Goal: Information Seeking & Learning: Find specific fact

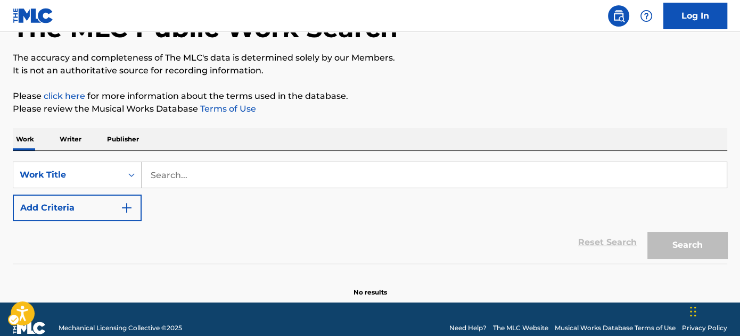
scroll to position [92, 0]
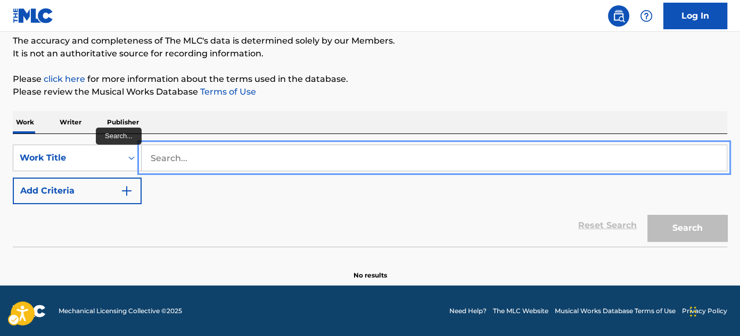
click at [222, 160] on input "Search..." at bounding box center [434, 158] width 585 height 26
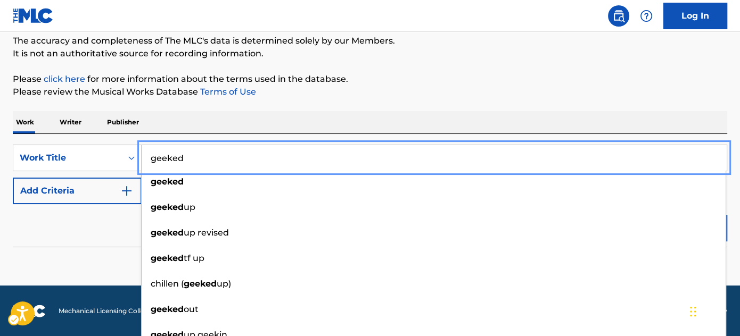
type input "geeked"
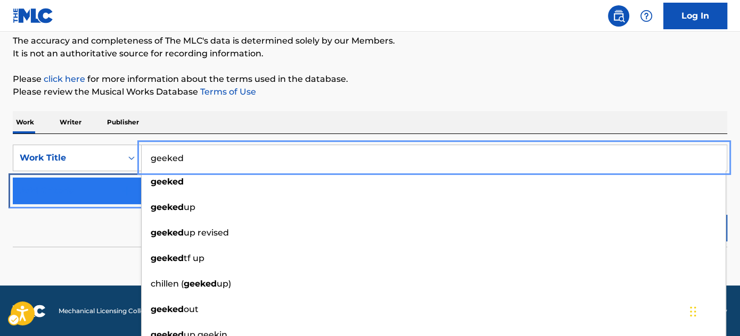
click at [86, 191] on button "Add Criteria" at bounding box center [77, 191] width 129 height 27
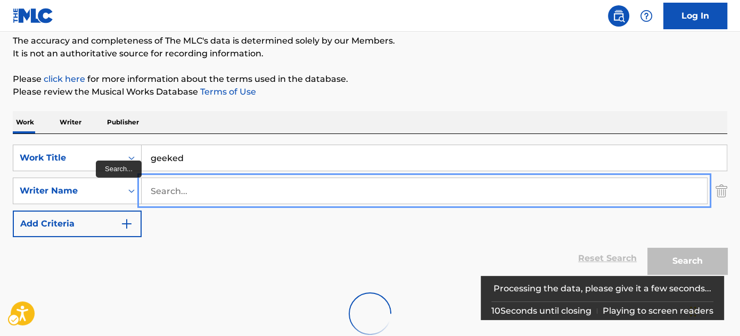
click at [179, 188] on input "Search..." at bounding box center [424, 191] width 565 height 26
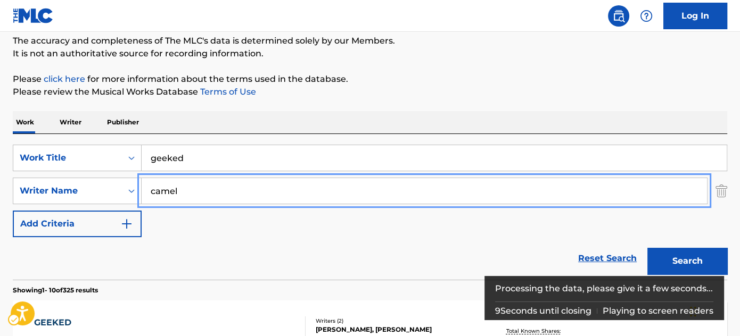
type input "camel"
click at [430, 83] on p "Please click here | New Window for more information about the terms used in the…" at bounding box center [370, 79] width 714 height 13
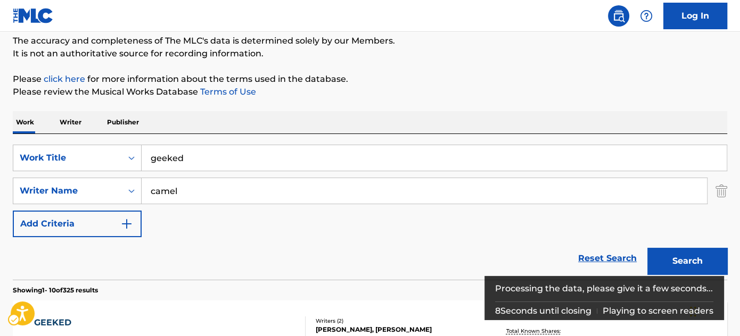
scroll to position [226, 0]
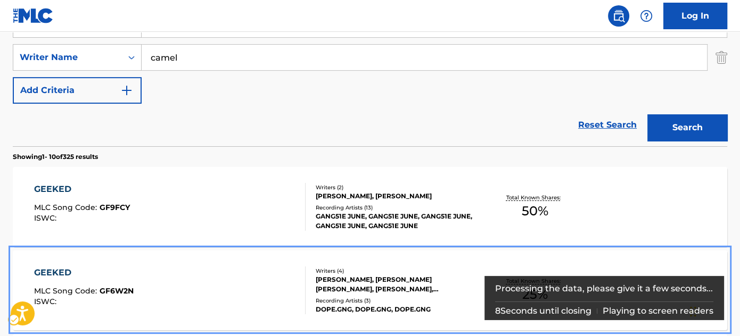
click at [670, 257] on div "GEEKED MLC Song Code : GF6W2N ISWC : Writers ( 4 ) BOIVIN ALEXANDRE, TREMBLAY D…" at bounding box center [370, 291] width 714 height 80
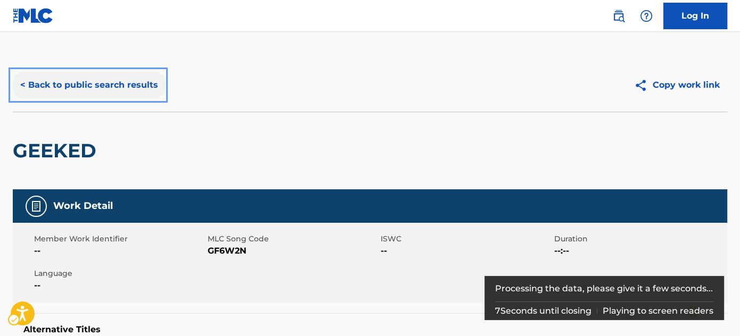
click at [151, 89] on button "< Back to public search results" at bounding box center [89, 85] width 153 height 27
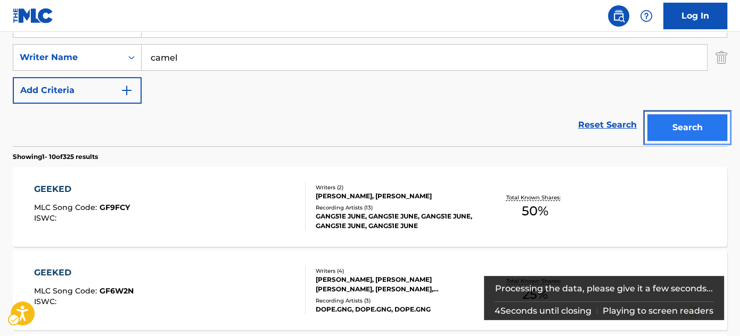
click at [669, 128] on button "Search" at bounding box center [687, 127] width 80 height 27
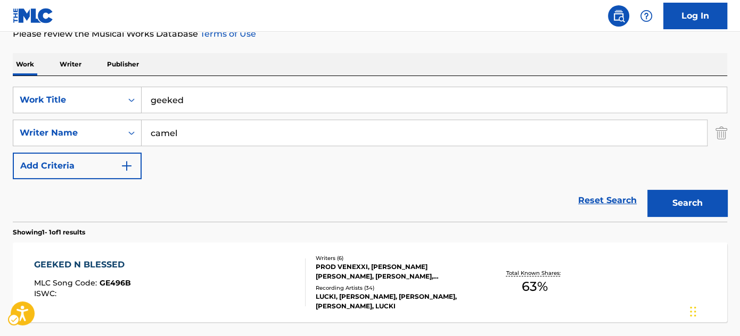
scroll to position [129, 0]
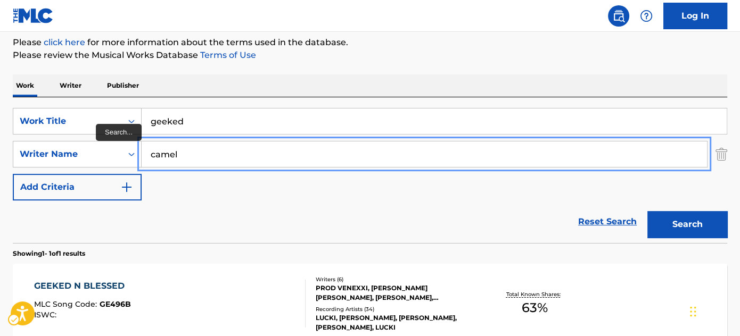
click at [284, 156] on input "camel" at bounding box center [424, 155] width 565 height 26
click at [484, 78] on div "Work Writer Publisher" at bounding box center [370, 86] width 714 height 22
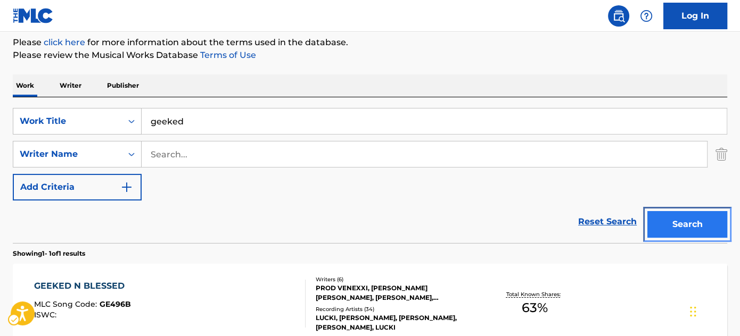
click at [654, 218] on button "Search" at bounding box center [687, 224] width 80 height 27
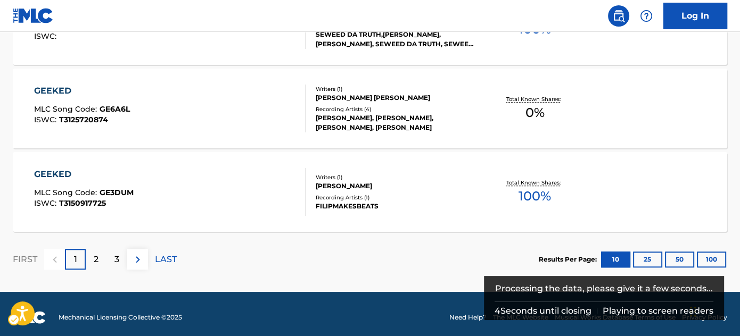
scroll to position [999, 0]
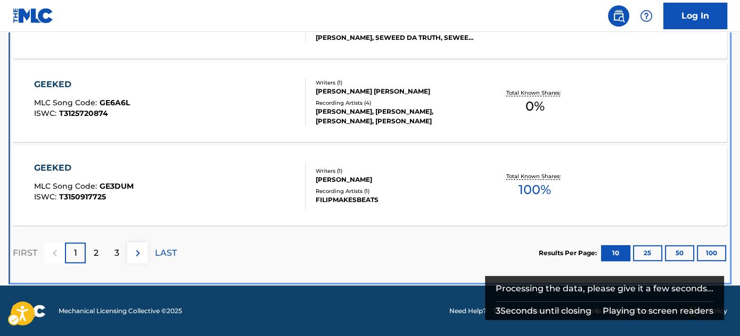
click at [103, 254] on div "2" at bounding box center [96, 253] width 21 height 21
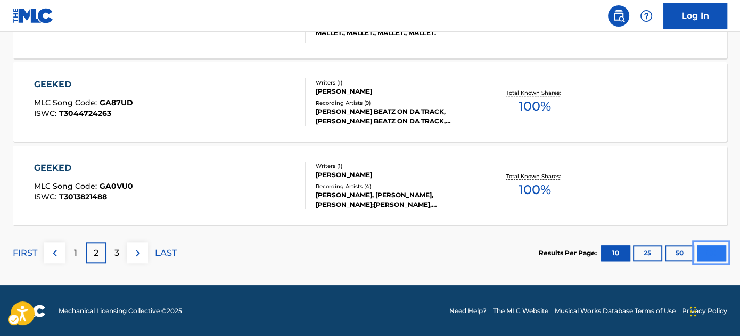
click at [706, 251] on button "100" at bounding box center [711, 253] width 29 height 16
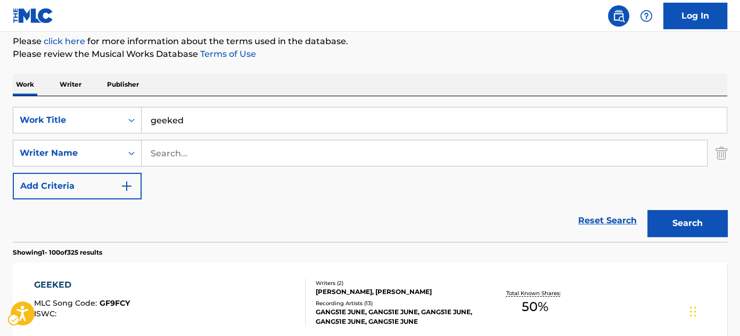
scroll to position [0, 0]
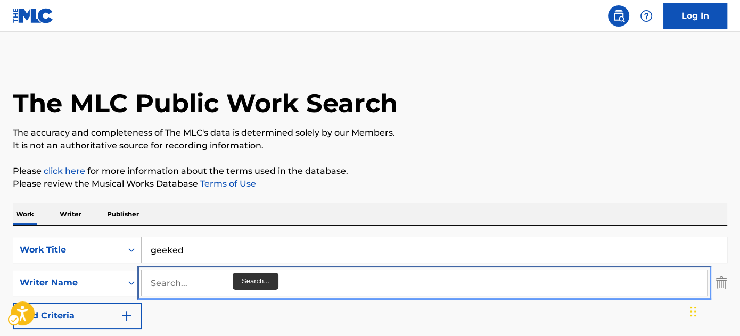
click at [232, 281] on input "Search..." at bounding box center [424, 283] width 565 height 26
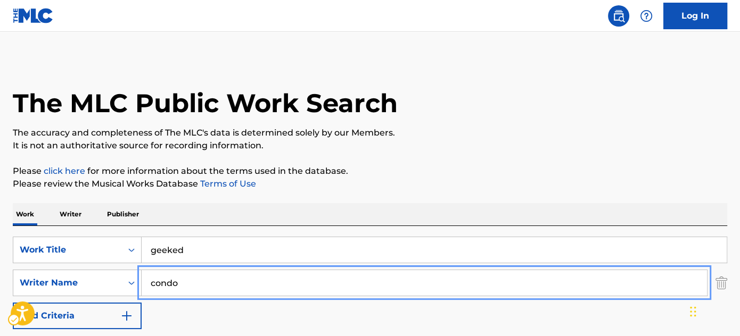
type input "condo"
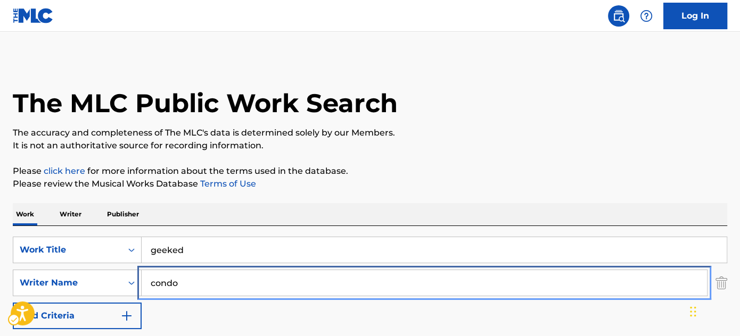
scroll to position [125, 0]
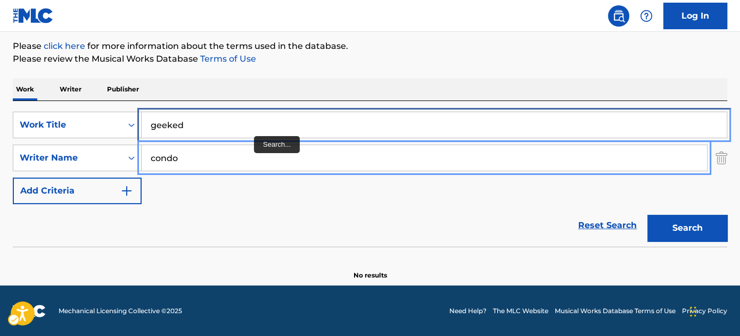
click at [251, 129] on input "geeked" at bounding box center [434, 125] width 585 height 26
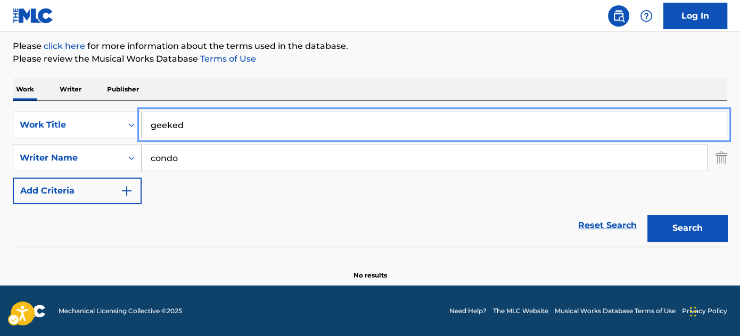
paste input "GREED"
type input "GREED"
click at [255, 100] on div "Work Writer Publisher" at bounding box center [370, 89] width 714 height 22
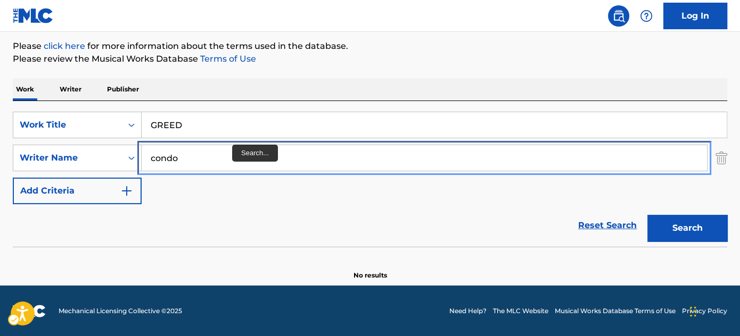
click at [230, 147] on input "condo" at bounding box center [424, 158] width 565 height 26
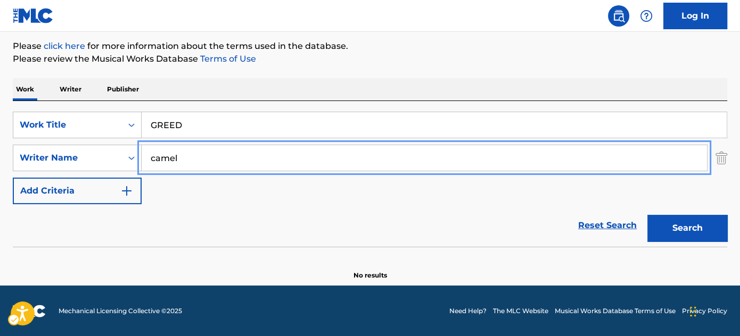
click at [647, 215] on button "Search" at bounding box center [687, 228] width 80 height 27
type input "lucki"
click at [647, 215] on button "Search" at bounding box center [687, 228] width 80 height 27
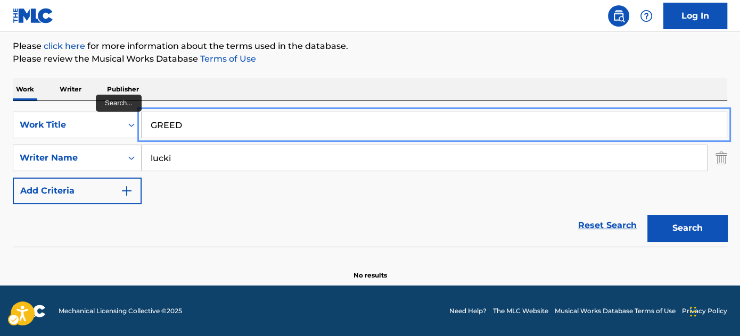
click at [221, 130] on input "GREED" at bounding box center [434, 125] width 585 height 26
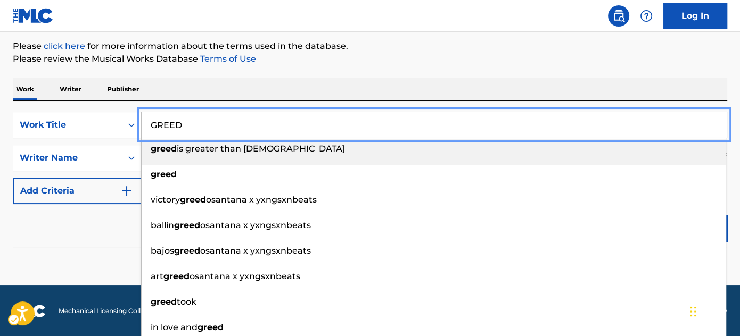
paste input "unlimited"
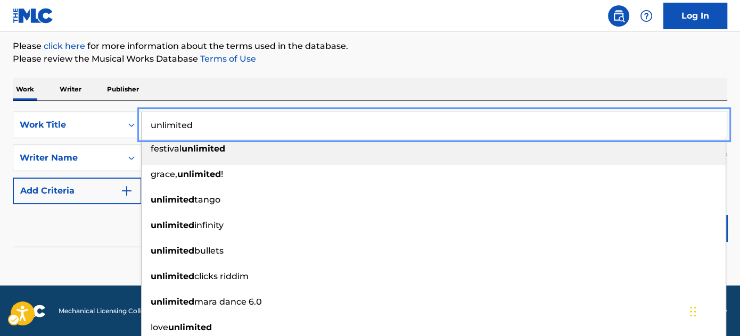
click at [348, 78] on div "Work Writer Publisher" at bounding box center [370, 89] width 714 height 22
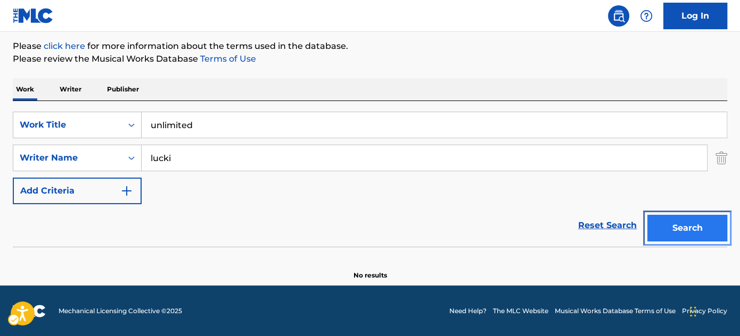
click at [697, 222] on button "Search" at bounding box center [687, 228] width 80 height 27
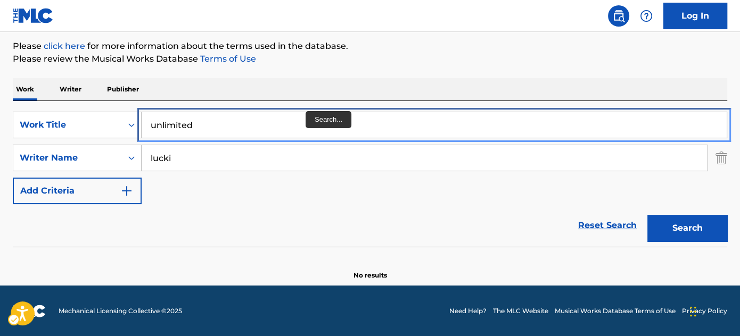
click at [279, 130] on input "unlimited" at bounding box center [434, 125] width 585 height 26
paste input "ALMOST BACK"
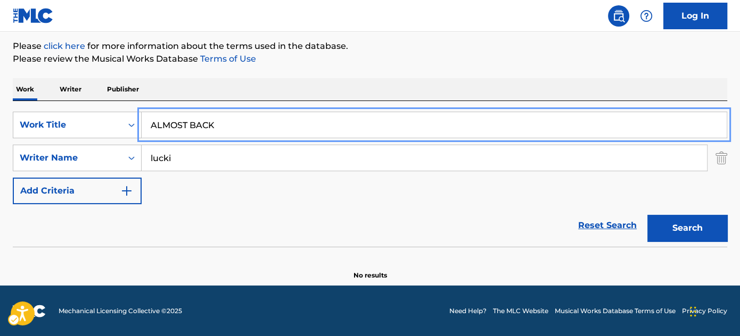
type input "ALMOST BACK"
click at [368, 70] on div "The MLC Public Work Search The accuracy and completeness of The MLC's data is d…" at bounding box center [370, 106] width 740 height 347
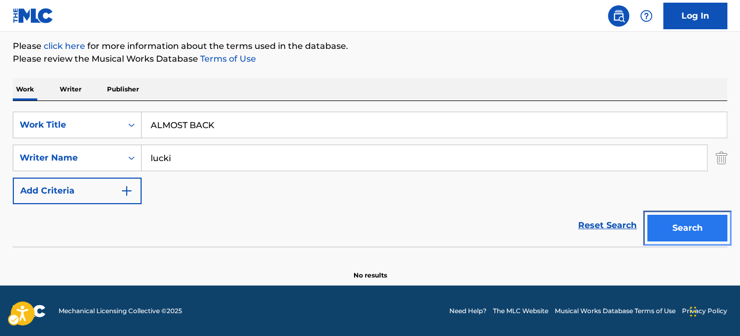
click at [667, 227] on button "Search" at bounding box center [687, 228] width 80 height 27
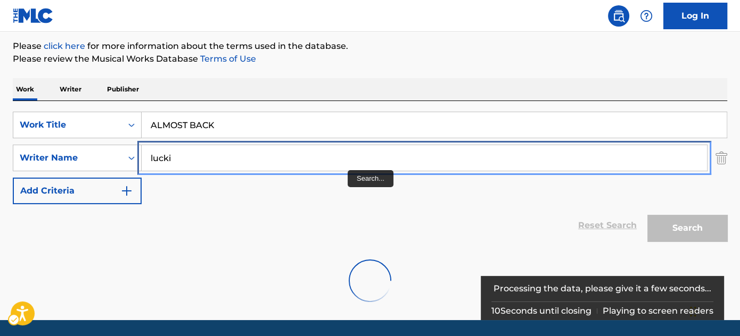
click at [296, 155] on input "lucki" at bounding box center [424, 158] width 565 height 26
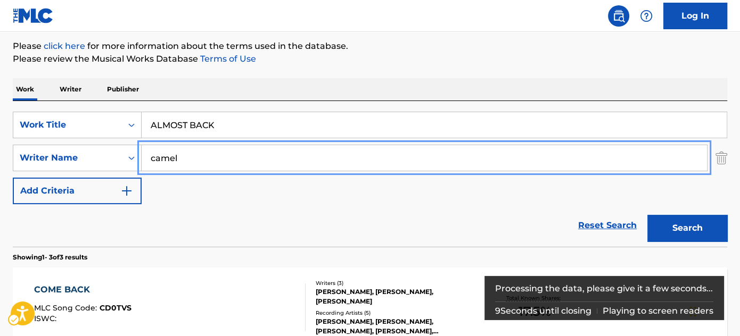
type input "camel"
click at [647, 215] on button "Search" at bounding box center [687, 228] width 80 height 27
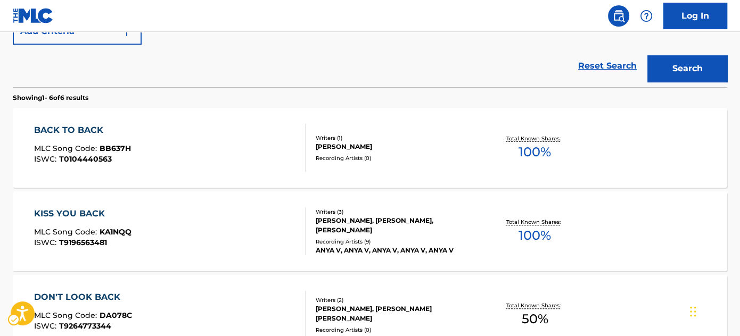
scroll to position [0, 0]
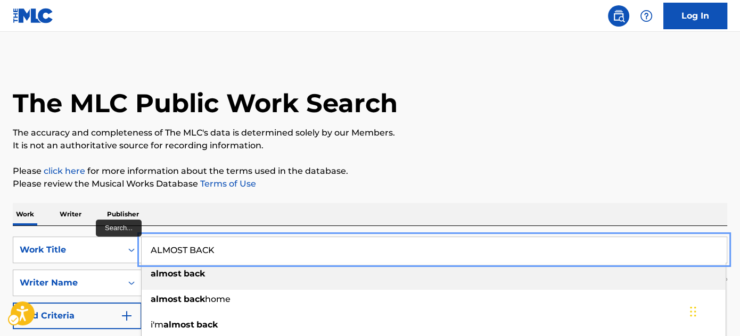
click at [271, 251] on input "ALMOST BACK" at bounding box center [434, 250] width 585 height 26
paste input "MOVIN N GROOVIN"
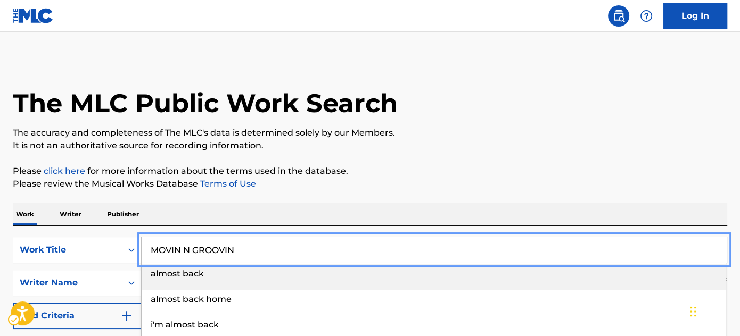
type input "MOVIN N GROOVIN"
click at [352, 223] on div "Work Writer Publisher" at bounding box center [370, 214] width 714 height 22
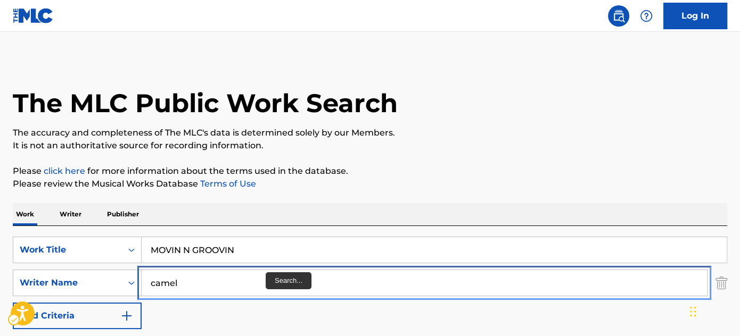
click at [261, 285] on input "camel" at bounding box center [424, 283] width 565 height 26
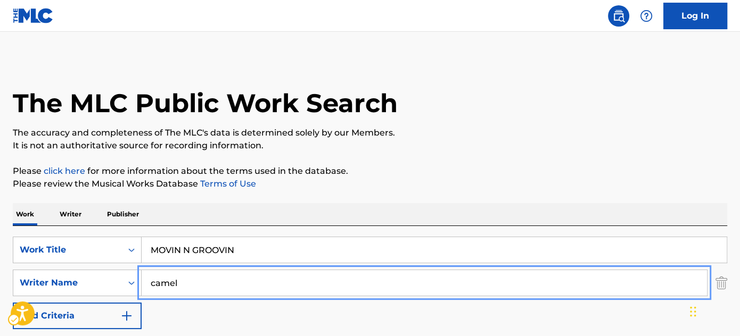
click at [261, 285] on input "camel" at bounding box center [424, 283] width 565 height 26
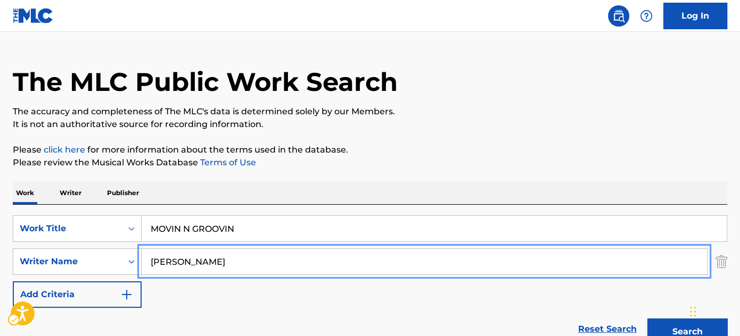
scroll to position [96, 0]
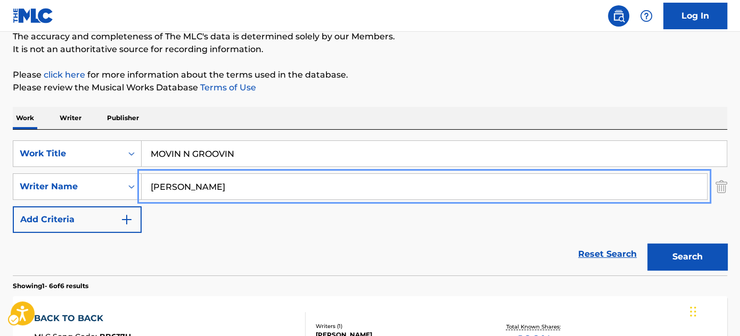
type input "garcia"
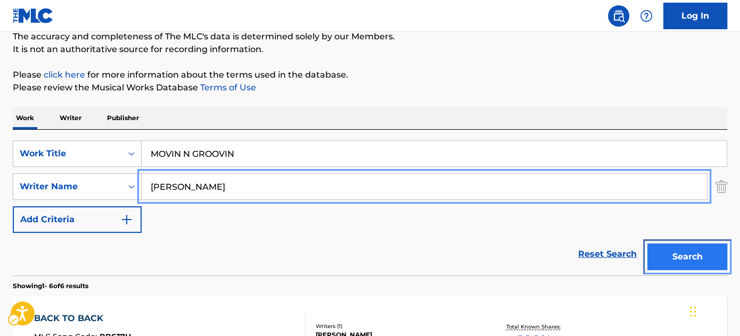
click at [667, 257] on button "Search" at bounding box center [687, 257] width 80 height 27
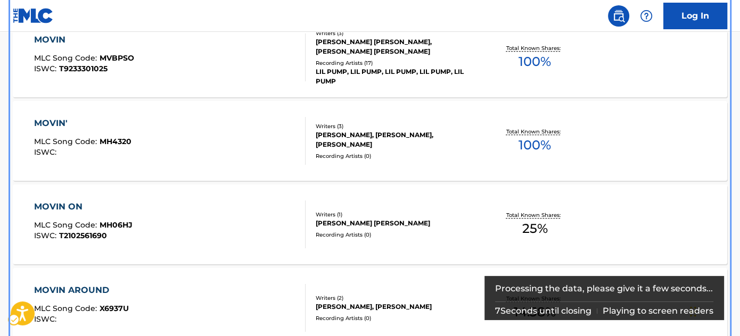
scroll to position [0, 0]
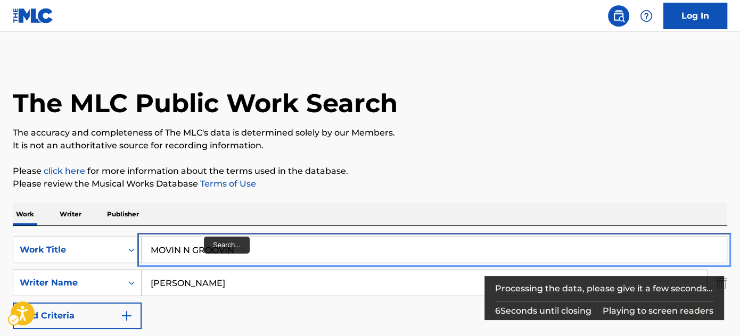
click at [184, 248] on input "MOVIN N GROOVIN" at bounding box center [434, 250] width 585 height 26
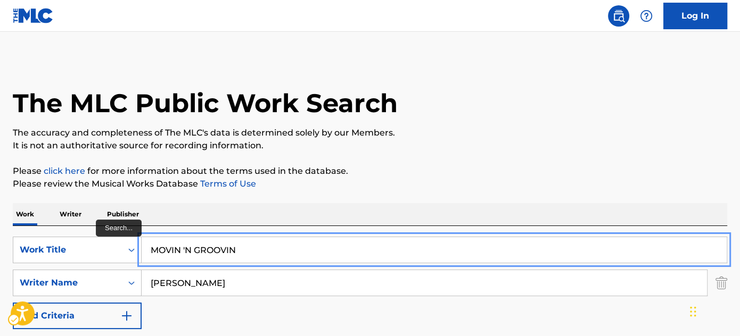
click at [13, 303] on button "Add Criteria" at bounding box center [77, 316] width 129 height 27
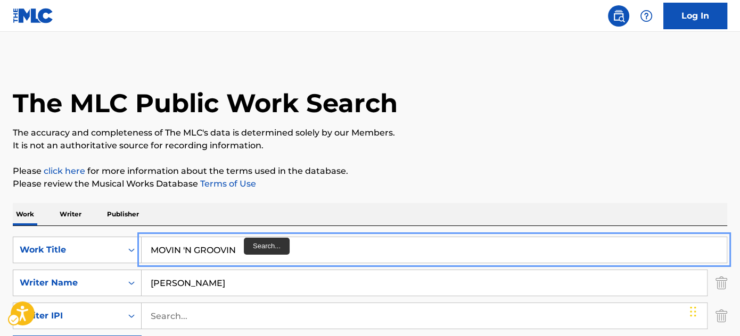
click at [244, 251] on input "MOVIN 'N GROOVIN" at bounding box center [434, 250] width 585 height 26
paste input "make up"
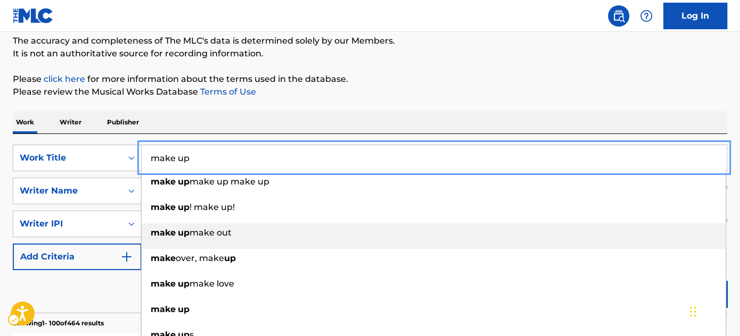
scroll to position [96, 0]
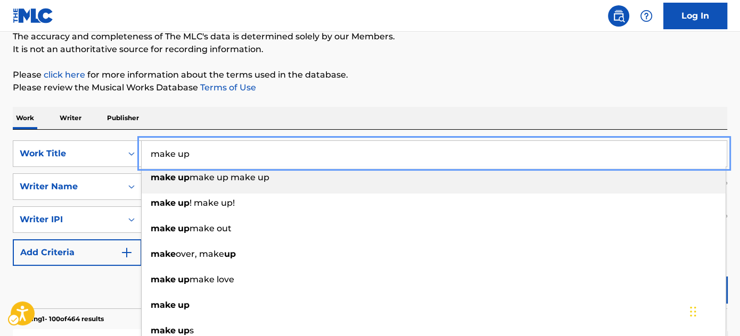
type input "make up"
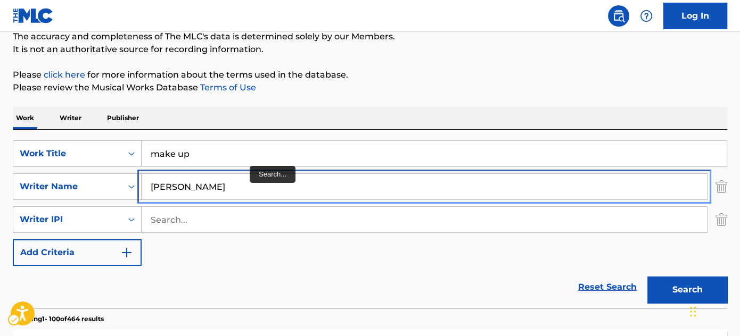
click at [225, 195] on input "garcia" at bounding box center [424, 187] width 565 height 26
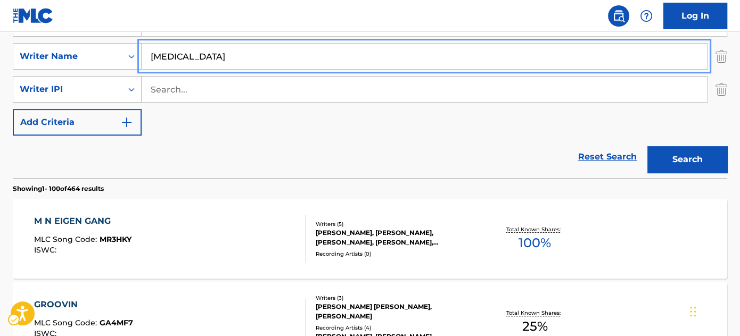
scroll to position [290, 0]
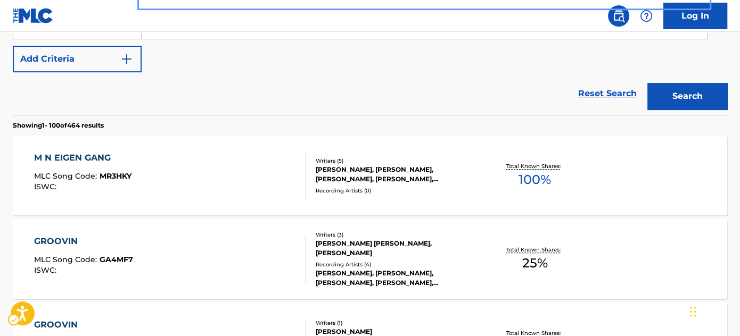
click at [272, 77] on div "Reset Search Search" at bounding box center [370, 93] width 714 height 43
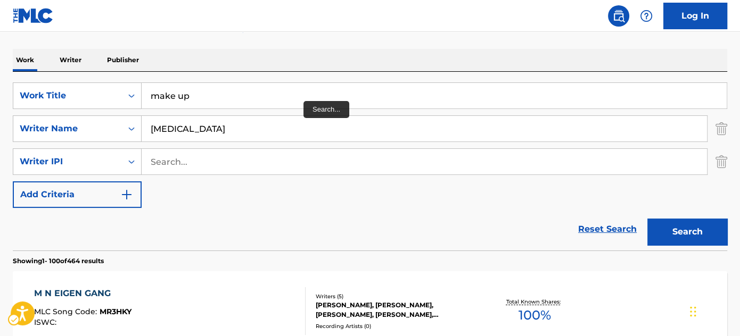
scroll to position [145, 0]
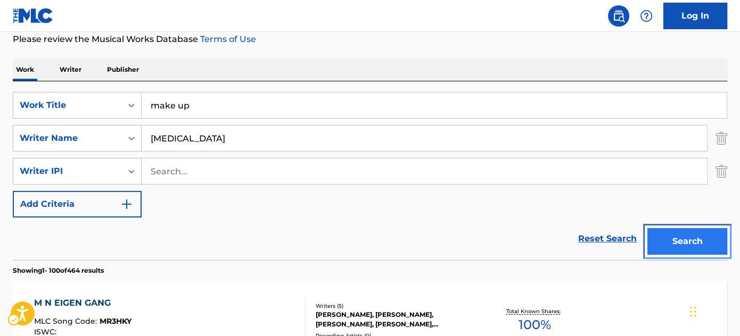
click at [675, 240] on button "Search" at bounding box center [687, 241] width 80 height 27
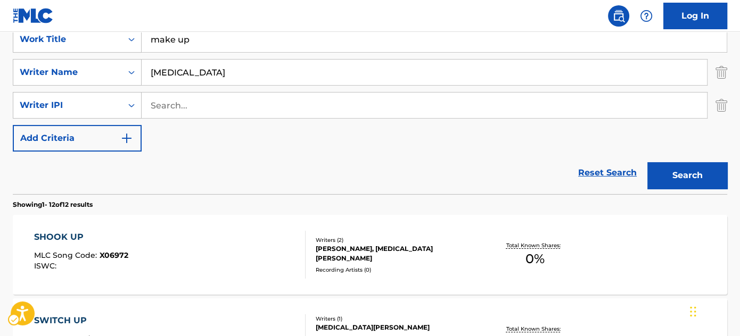
scroll to position [48, 0]
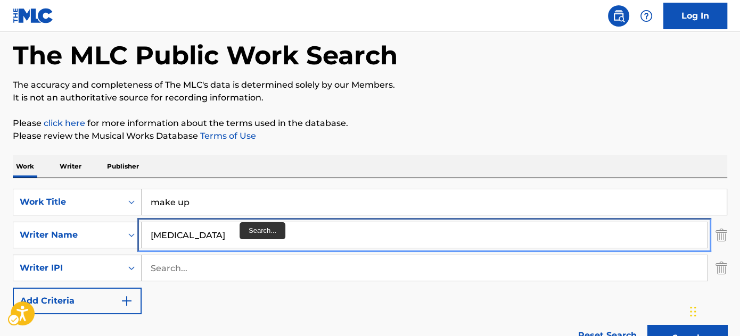
click at [224, 228] on input "lyrica" at bounding box center [424, 235] width 565 height 26
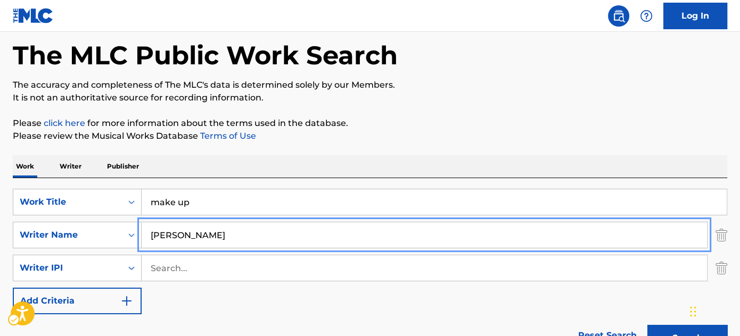
type input "CHAMBERS"
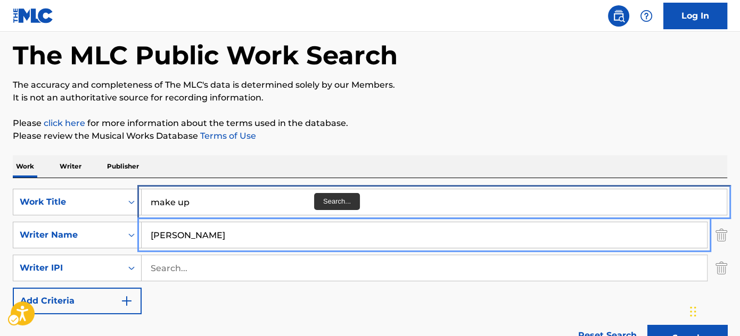
click at [300, 198] on input "make up" at bounding box center [434, 202] width 585 height 26
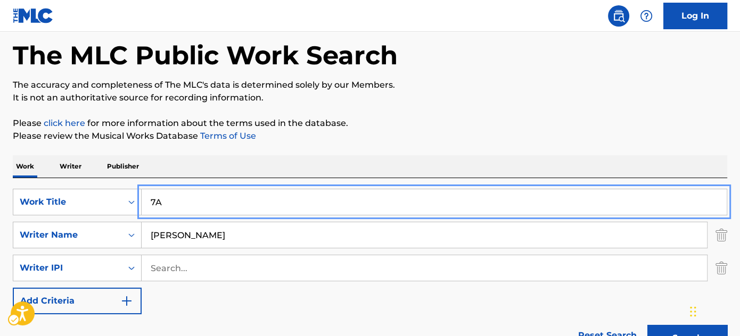
type input "7"
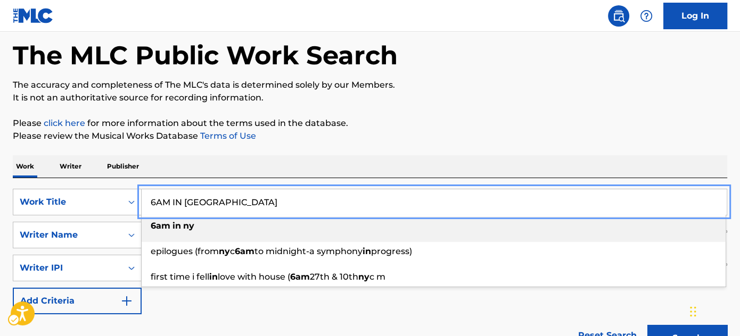
type input "6AM IN NY"
click at [496, 164] on div "Work Writer Publisher" at bounding box center [370, 166] width 714 height 22
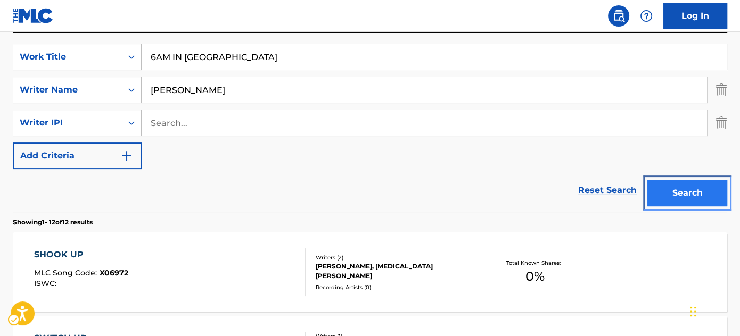
click at [679, 189] on button "Search" at bounding box center [687, 193] width 80 height 27
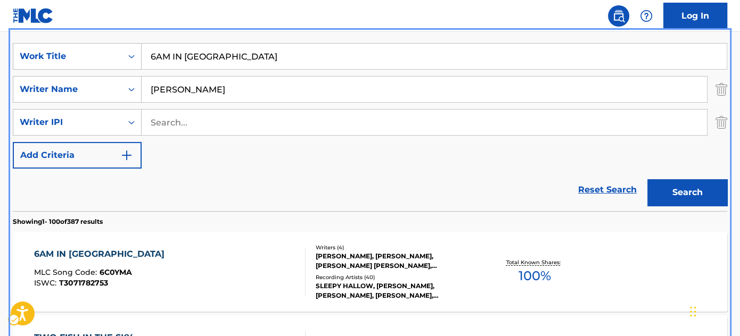
scroll to position [241, 0]
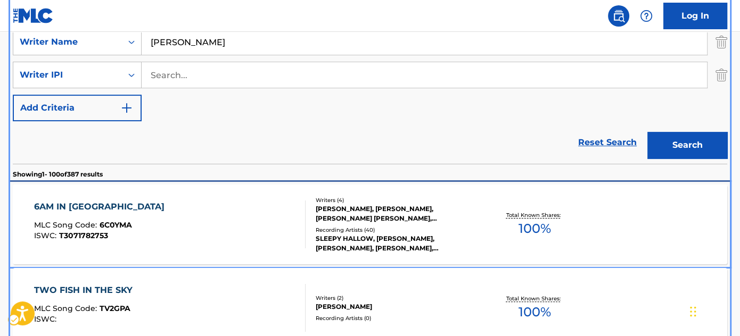
click at [277, 221] on div "6AM IN NY MLC Song Code : 6C0YMA ISWC : T3071782753" at bounding box center [169, 225] width 271 height 48
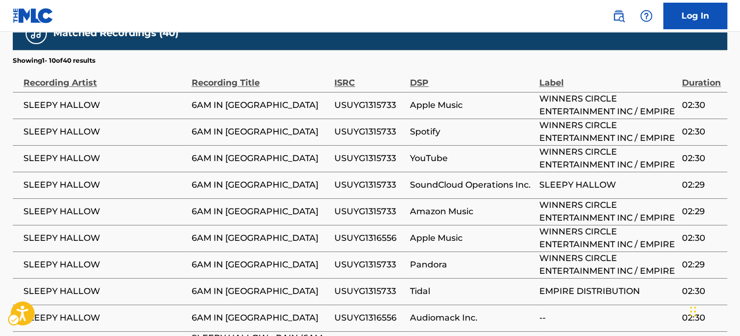
scroll to position [1452, 0]
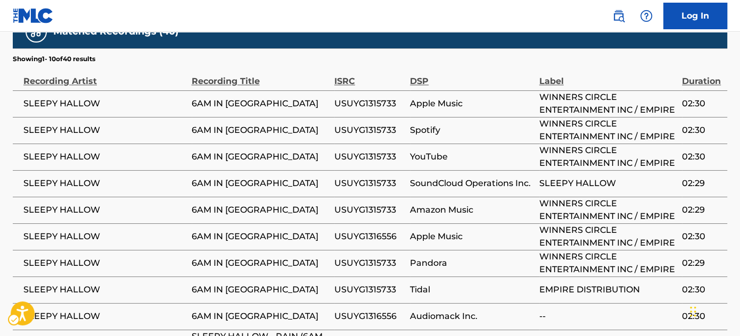
click at [357, 97] on span "USUYG1315733" at bounding box center [369, 103] width 70 height 13
copy div "USUYG1315733"
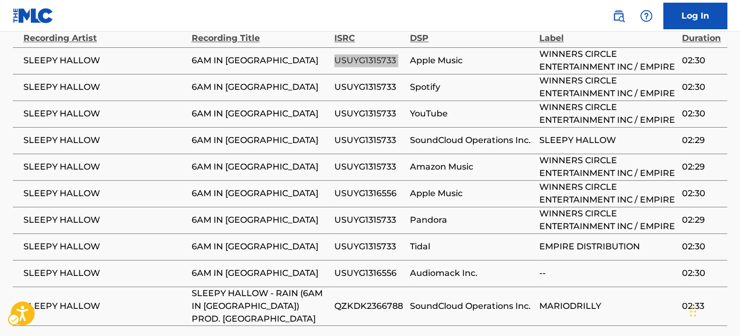
scroll to position [1493, 0]
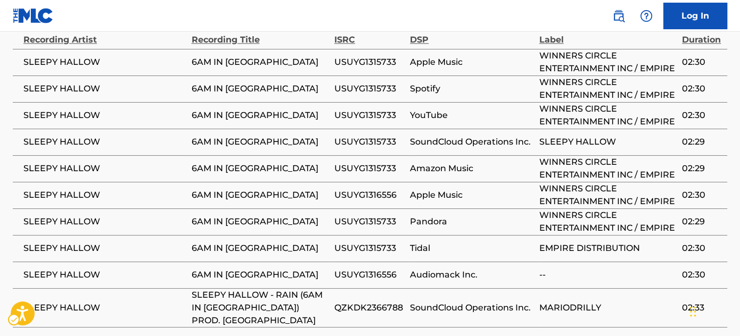
click at [375, 269] on span "USUYG1316556" at bounding box center [369, 275] width 70 height 13
copy span "USUYG1316556"
click at [370, 302] on span "QZKDK2366788" at bounding box center [369, 308] width 70 height 13
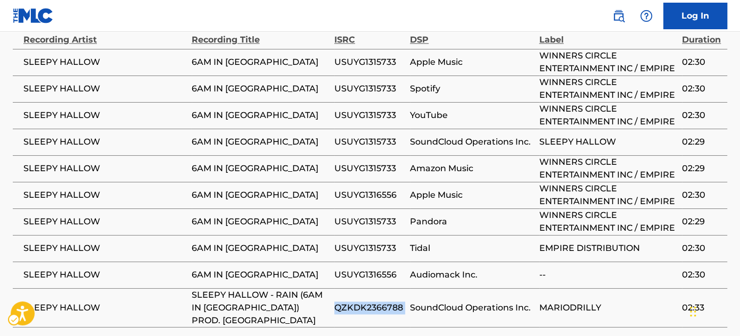
click at [370, 302] on span "QZKDK2366788" at bounding box center [369, 308] width 70 height 13
copy div "QZKDK2366788"
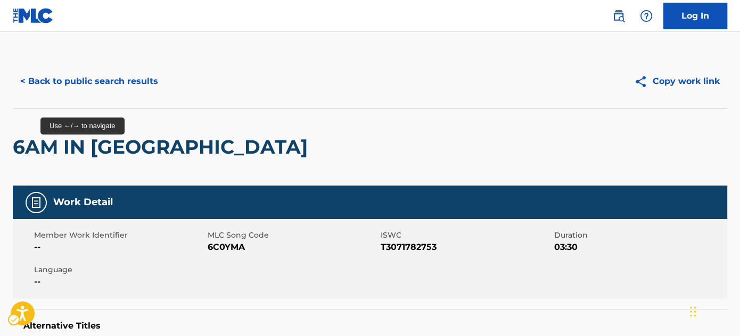
scroll to position [0, 0]
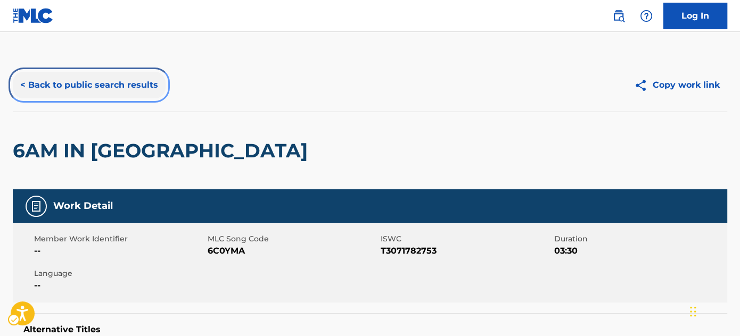
click at [53, 79] on button "< Back to public search results" at bounding box center [89, 85] width 153 height 27
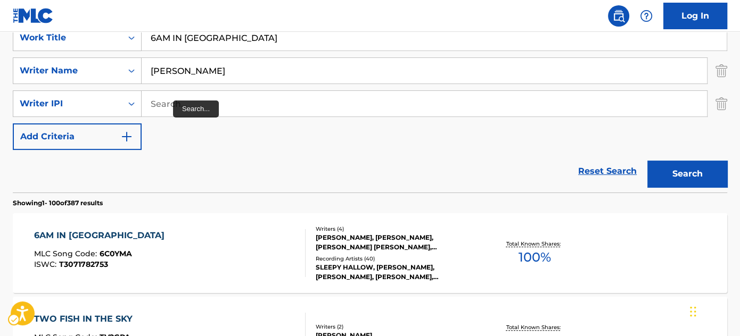
scroll to position [139, 0]
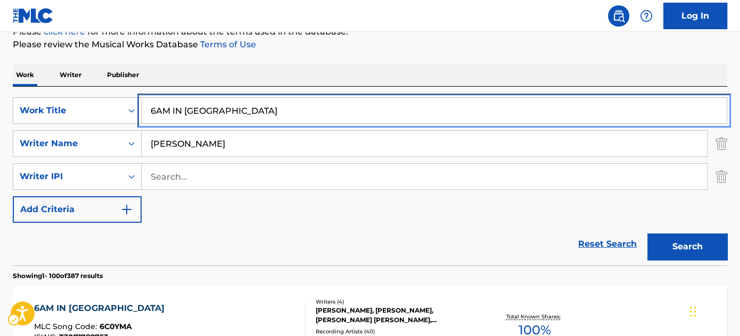
click at [205, 113] on input "6AM IN NY" at bounding box center [434, 111] width 585 height 26
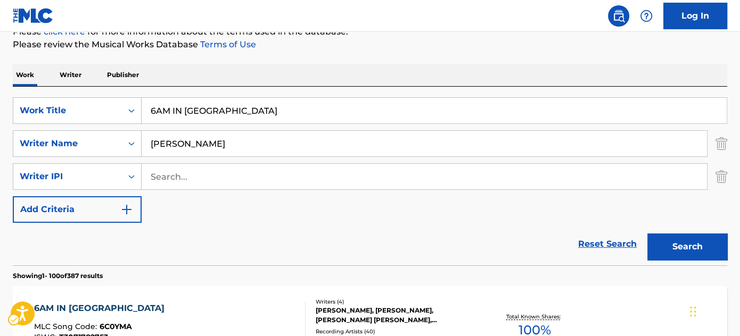
click at [194, 96] on div "SearchWithCriteriabdf93cad-ce36-4c38-a73c-36ce12009888 Work Title 6AM IN NY Sea…" at bounding box center [370, 176] width 714 height 179
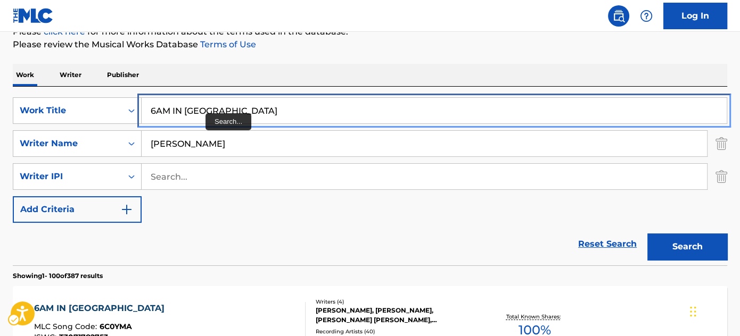
click at [199, 112] on input "6AM IN NY" at bounding box center [434, 111] width 585 height 26
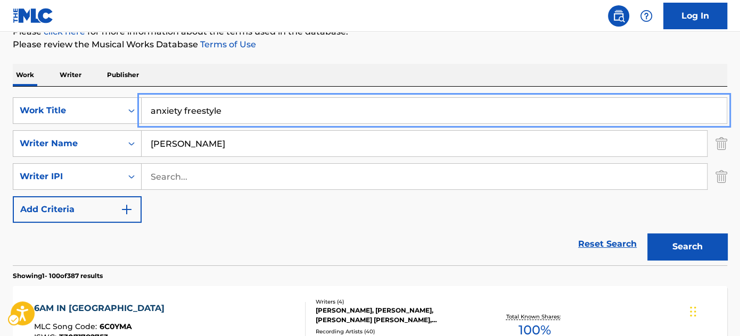
type input "anxiety freestyle"
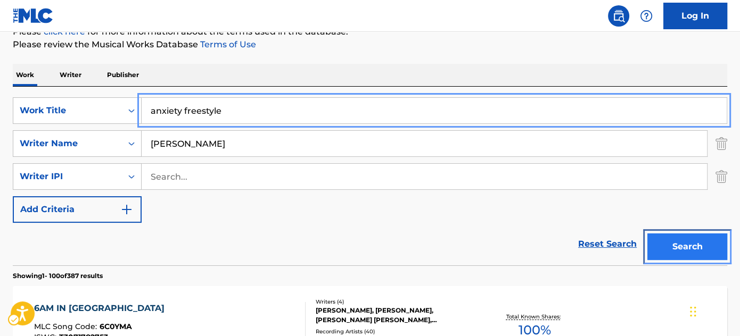
click at [682, 251] on button "Search" at bounding box center [687, 247] width 80 height 27
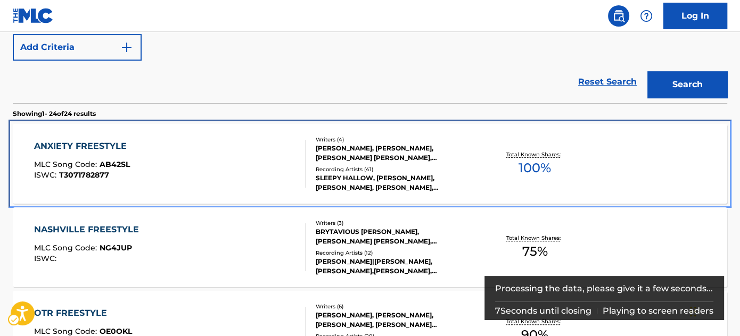
click at [222, 148] on div "ANXIETY FREESTYLE MLC Song Code : AB42SL ISWC : T3071782877" at bounding box center [169, 164] width 271 height 48
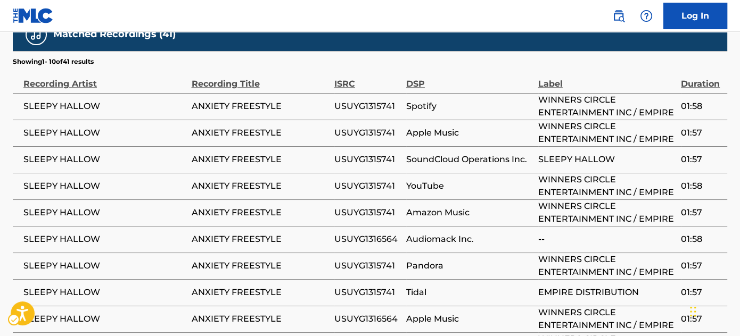
scroll to position [1456, 0]
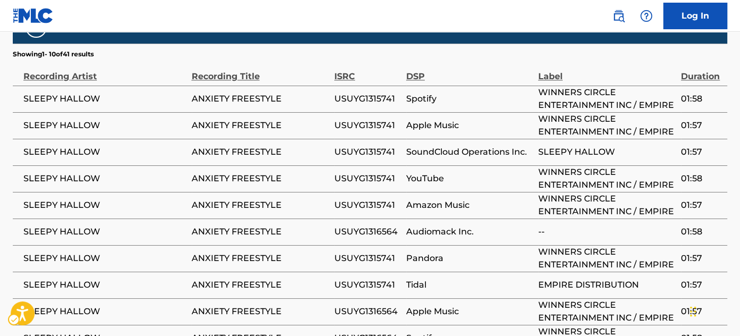
click at [368, 119] on span "USUYG1315741" at bounding box center [367, 125] width 67 height 13
copy span "USUYG1315741"
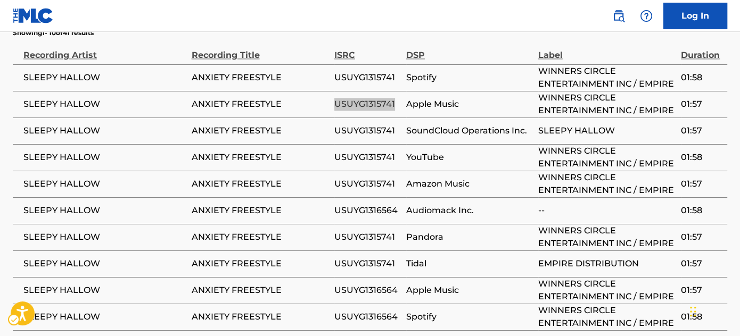
scroll to position [1504, 0]
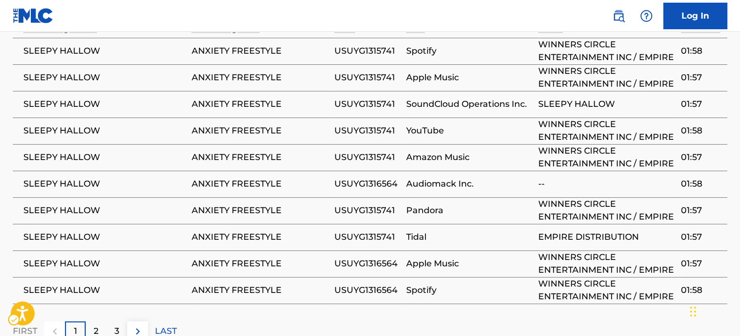
click at [375, 178] on span "USUYG1316564" at bounding box center [367, 184] width 67 height 13
copy span "USUYG1316564"
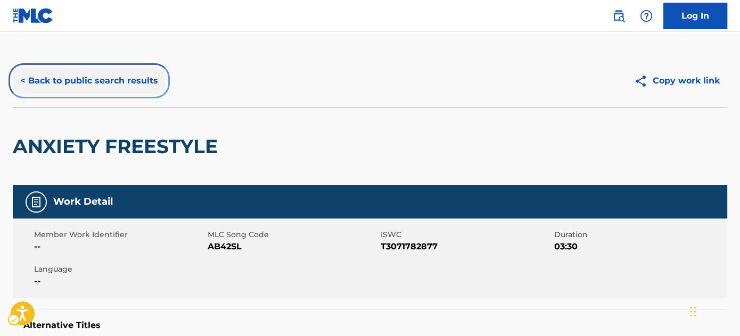
click at [76, 79] on button "< Back to public search results" at bounding box center [89, 81] width 153 height 27
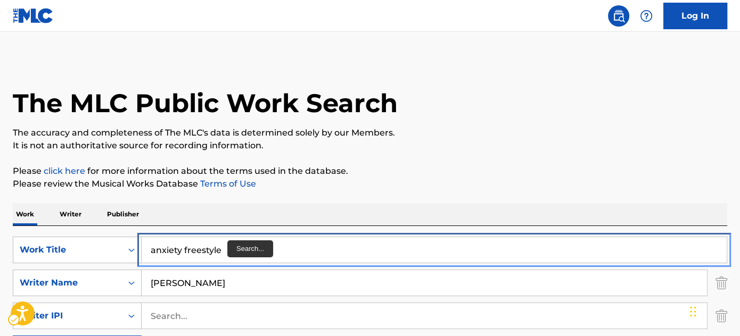
click at [227, 245] on input "anxiety freestyle" at bounding box center [434, 250] width 585 height 26
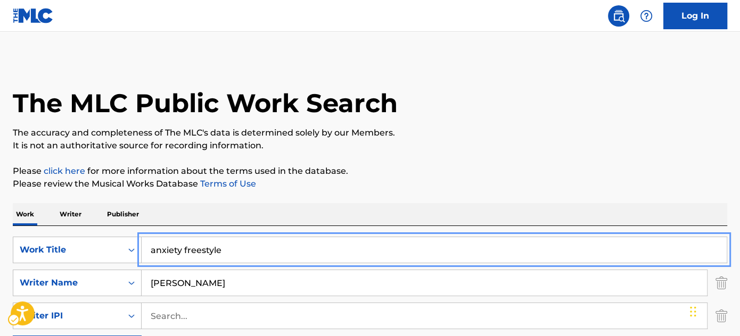
paste input "BAD LUCK"
type input "BAD LUCK"
click at [466, 145] on p "It is not an authoritative source for recording information." at bounding box center [370, 145] width 714 height 13
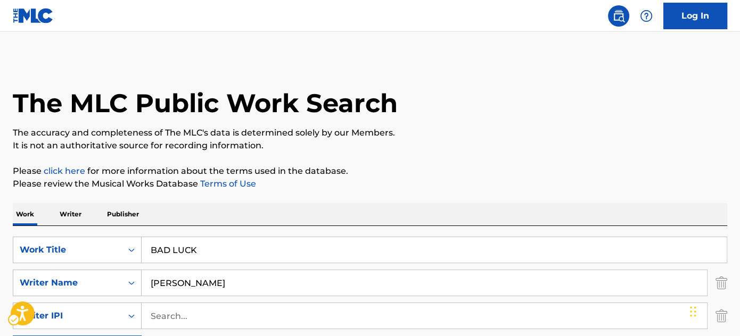
scroll to position [145, 0]
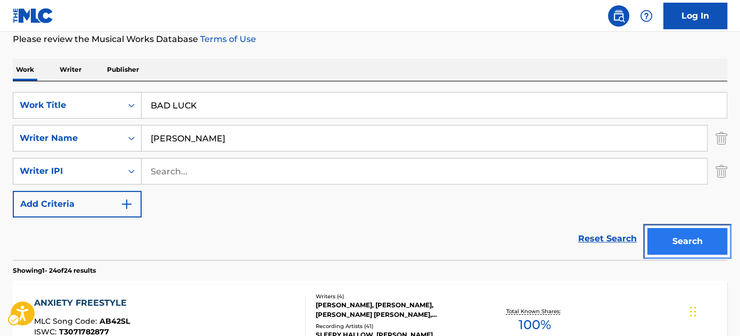
drag, startPoint x: 667, startPoint y: 241, endPoint x: 653, endPoint y: 230, distance: 17.1
click at [667, 241] on button "Search" at bounding box center [687, 241] width 80 height 27
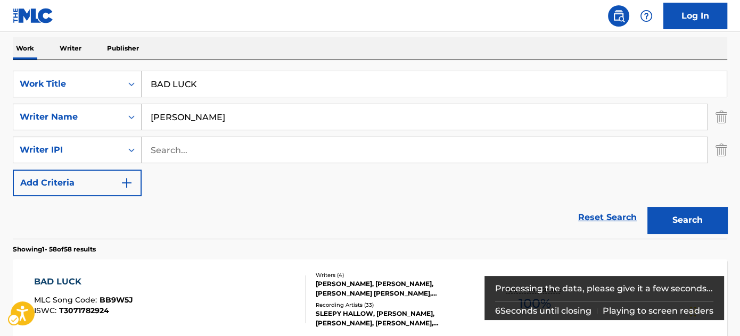
scroll to position [193, 0]
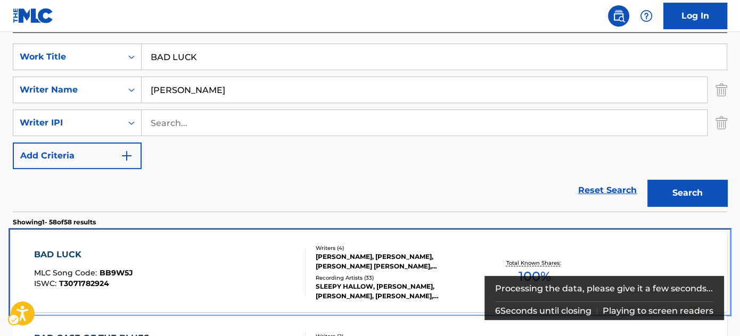
click at [285, 263] on div "BAD LUCK MLC Song Code : BB9W5J ISWC : T3071782924" at bounding box center [169, 273] width 271 height 48
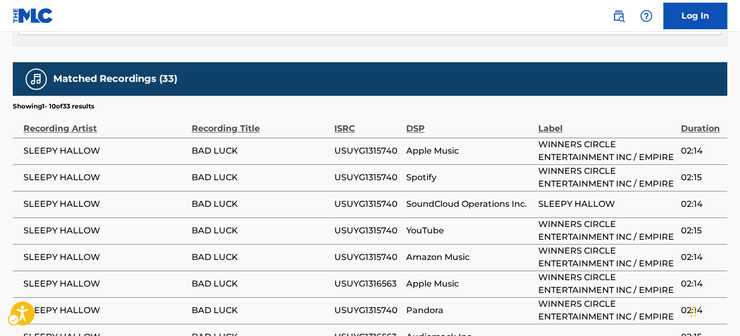
scroll to position [1403, 0]
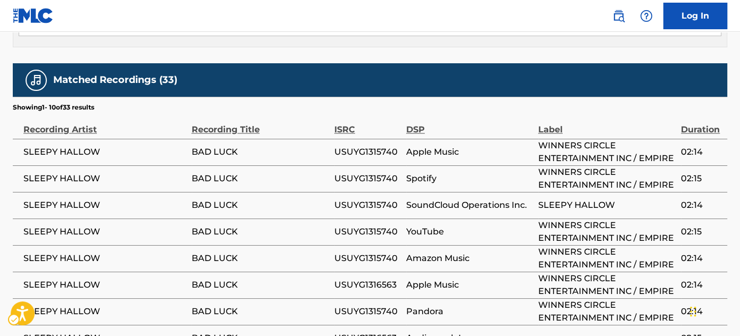
click at [370, 146] on span "USUYG1315740" at bounding box center [367, 152] width 67 height 13
copy span "USUYG1315740"
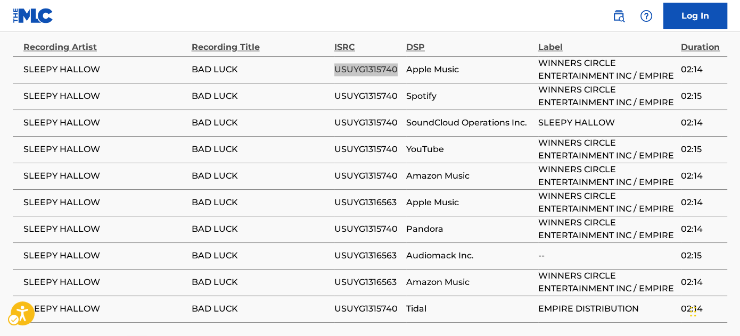
scroll to position [1500, 0]
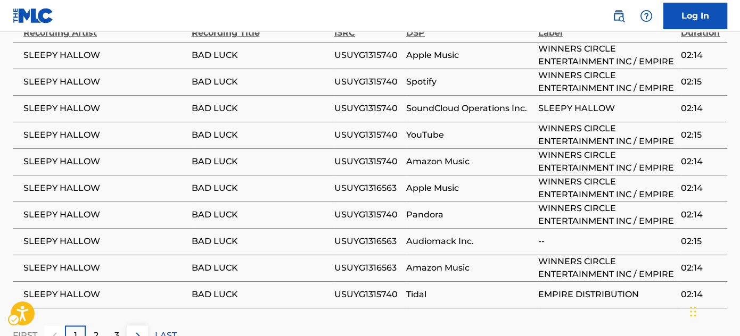
click at [362, 182] on span "USUYG1316563" at bounding box center [367, 188] width 67 height 13
copy span "USUYG1316563"
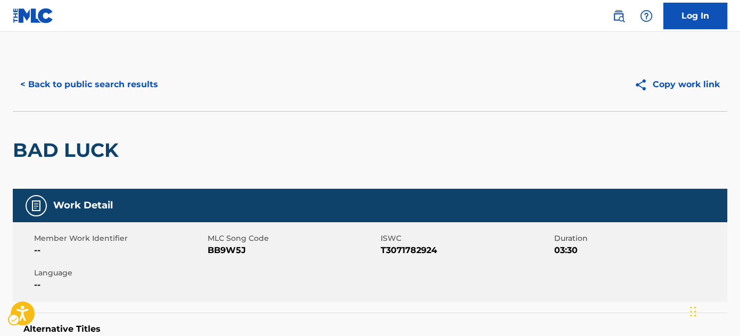
scroll to position [0, 0]
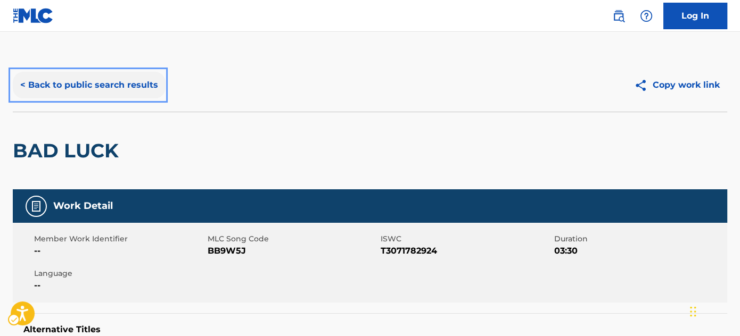
click at [108, 90] on button "< Back to public search results" at bounding box center [89, 85] width 153 height 27
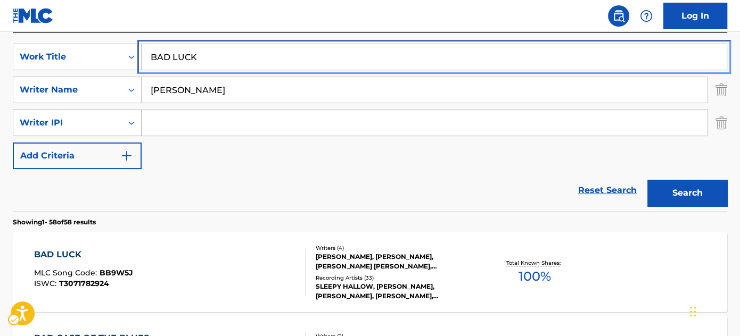
click at [255, 55] on input "BAD LUCK" at bounding box center [434, 57] width 585 height 26
click at [194, 47] on input "BAD LUCK" at bounding box center [434, 57] width 585 height 26
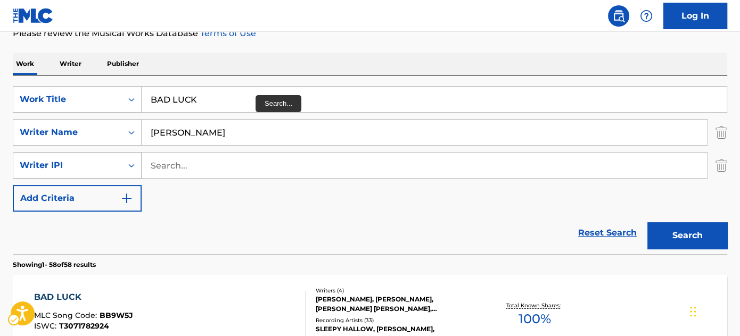
scroll to position [145, 0]
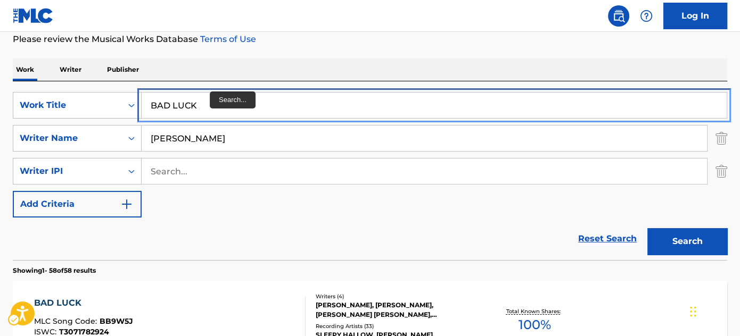
click at [209, 104] on input "BAD LUCK" at bounding box center [434, 106] width 585 height 26
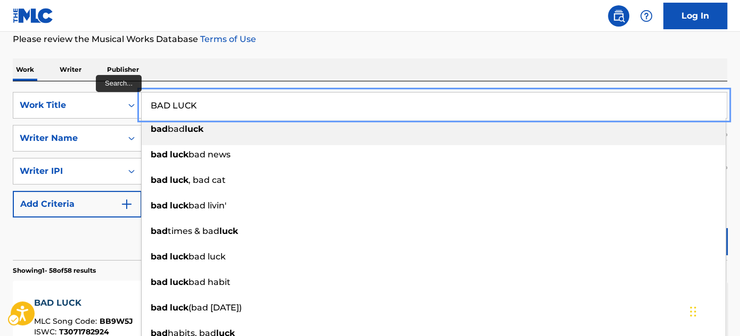
paste input "REAKIN BAD"
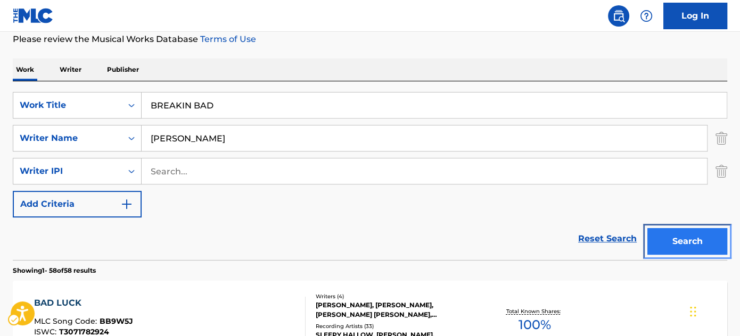
click at [681, 248] on button "Search" at bounding box center [687, 241] width 80 height 27
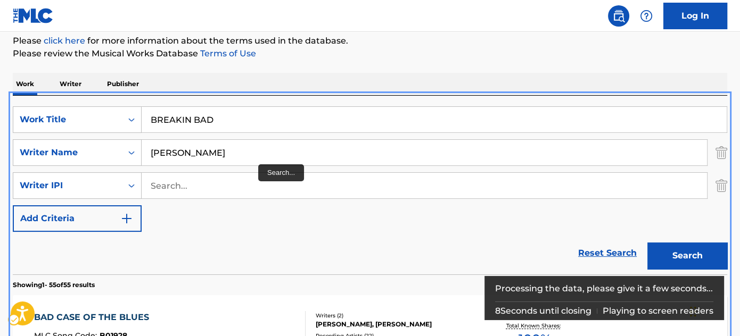
scroll to position [129, 0]
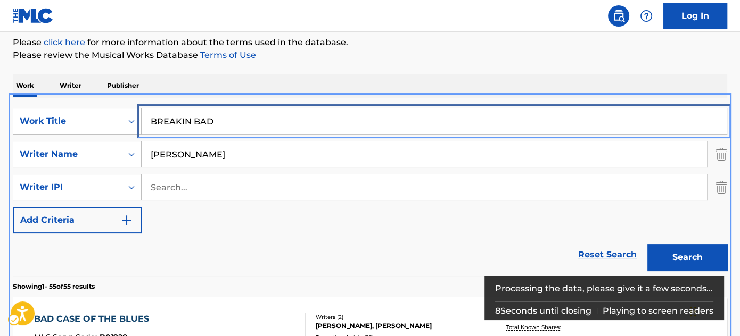
click at [274, 116] on input "BREAKIN BAD" at bounding box center [434, 122] width 585 height 26
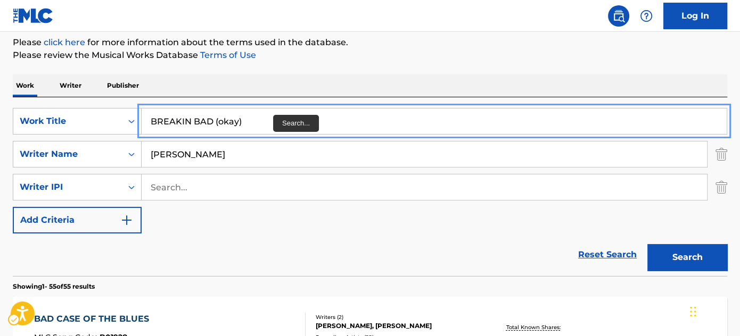
type input "BREAKIN BAD (okay)"
click at [647, 244] on button "Search" at bounding box center [687, 257] width 80 height 27
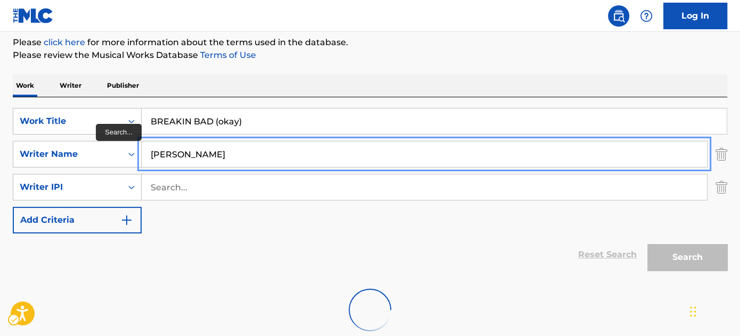
click at [255, 155] on input "CHAMBERS" at bounding box center [424, 155] width 565 height 26
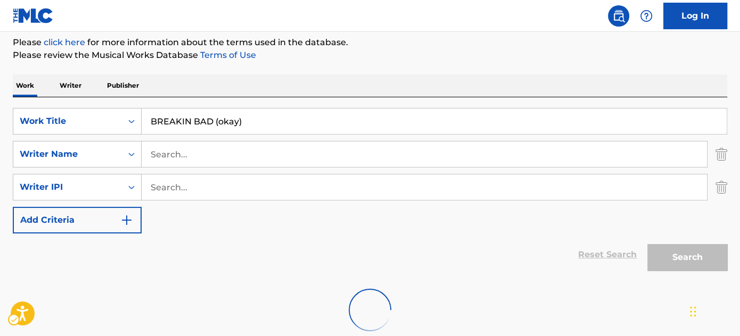
click at [549, 73] on div "The MLC Public Work Search The accuracy and completeness of The MLC's data is d…" at bounding box center [370, 137] width 740 height 415
click at [288, 244] on div "Reset Search Search" at bounding box center [370, 255] width 714 height 43
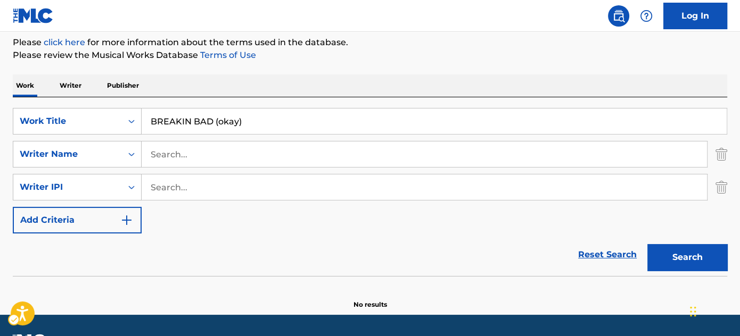
click at [308, 92] on div "Work Writer Publisher" at bounding box center [370, 86] width 714 height 22
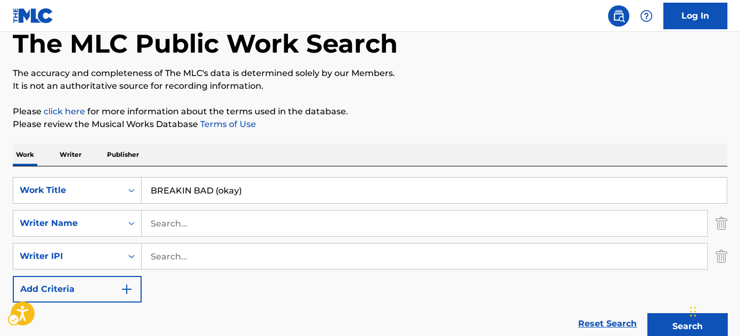
scroll to position [158, 0]
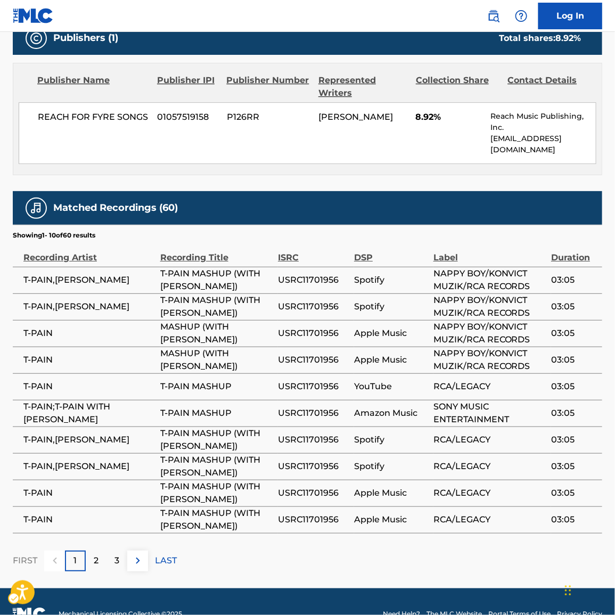
scroll to position [1065, 0]
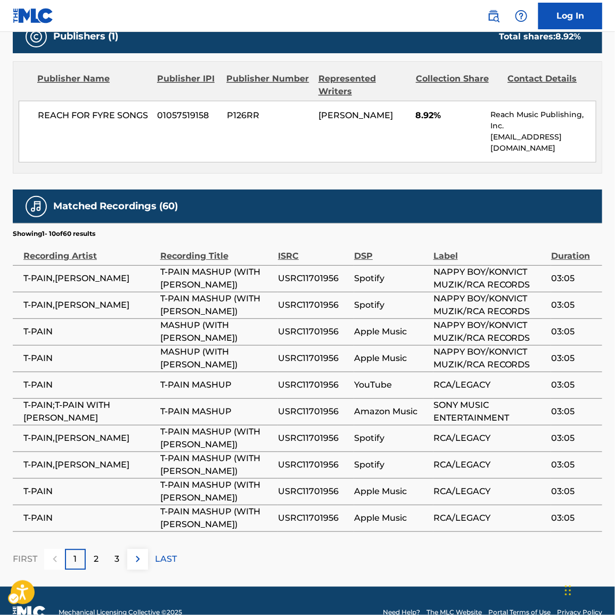
click at [313, 277] on span "USRC11701956" at bounding box center [313, 278] width 71 height 13
copy span "USRC11701956"
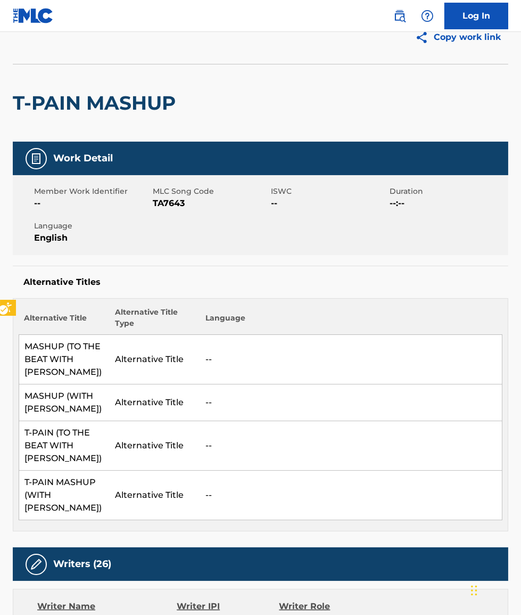
scroll to position [0, 0]
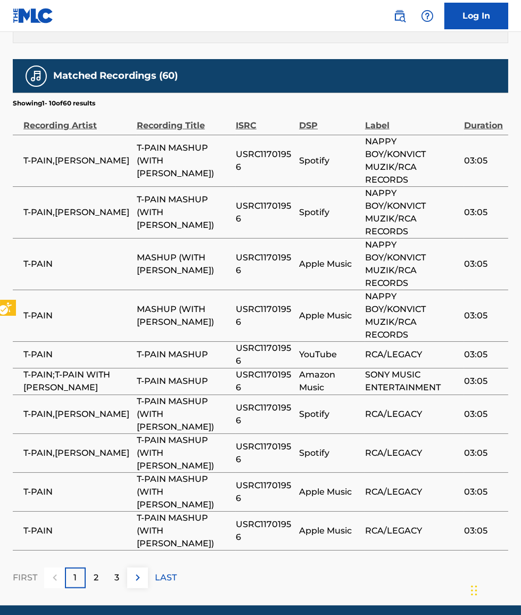
scroll to position [1283, 0]
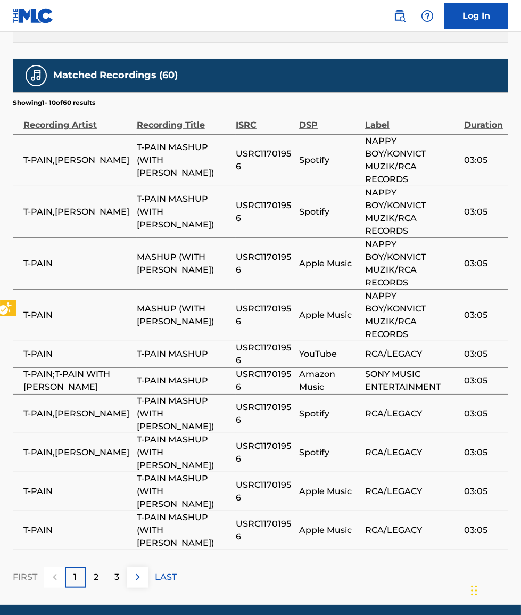
click at [101, 567] on div "2" at bounding box center [96, 577] width 21 height 21
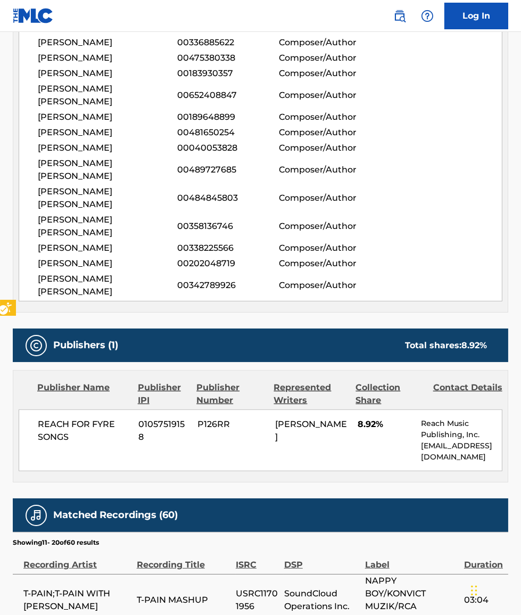
scroll to position [1246, 0]
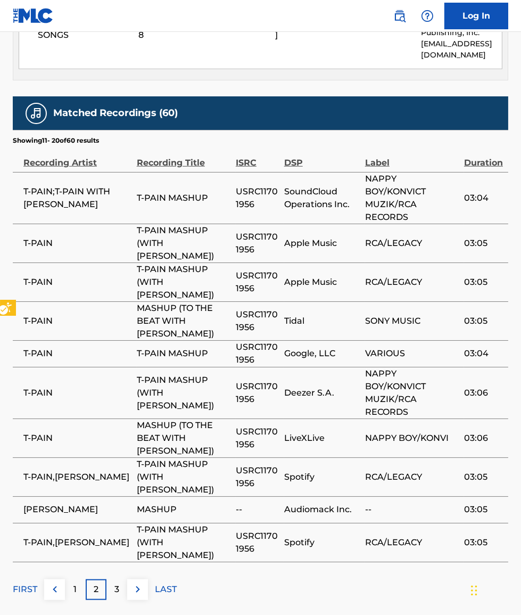
click at [81, 579] on div "1" at bounding box center [75, 589] width 21 height 21
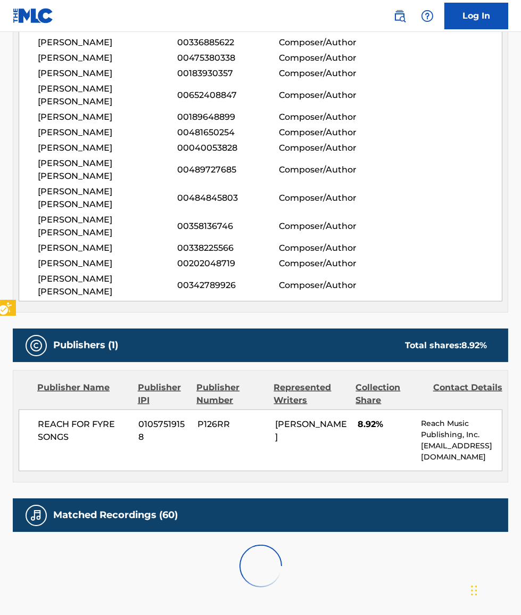
scroll to position [1283, 0]
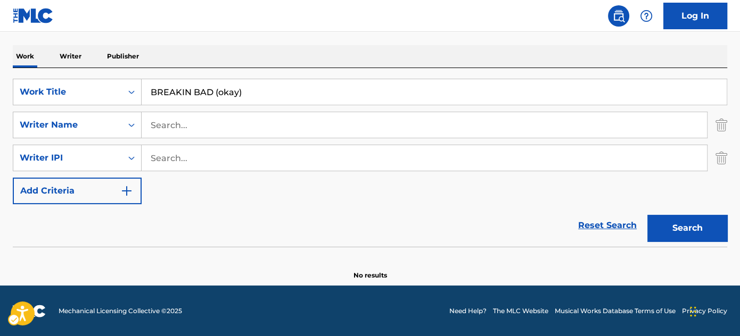
click at [451, 263] on section "No results" at bounding box center [370, 267] width 714 height 28
click at [291, 216] on div "Reset Search Search" at bounding box center [370, 225] width 714 height 43
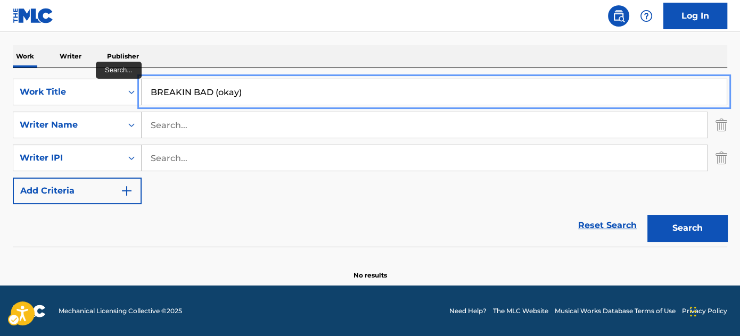
click at [264, 97] on input "BREAKIN BAD (okay)" at bounding box center [434, 92] width 585 height 26
paste input "PLATES SPINNING"
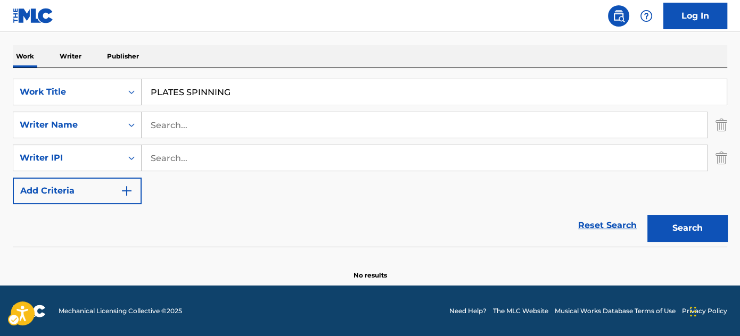
click at [300, 48] on div "Work Writer Publisher" at bounding box center [370, 56] width 714 height 22
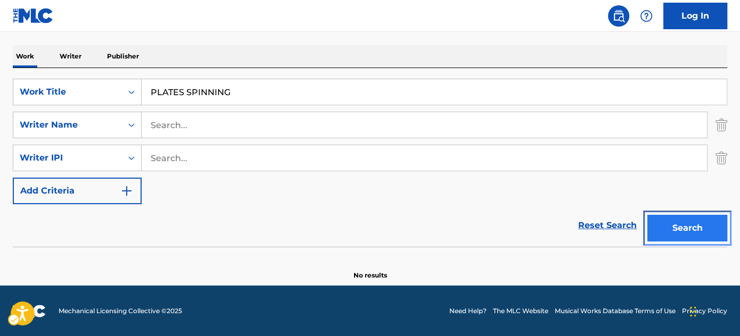
click at [669, 229] on button "Search" at bounding box center [687, 228] width 80 height 27
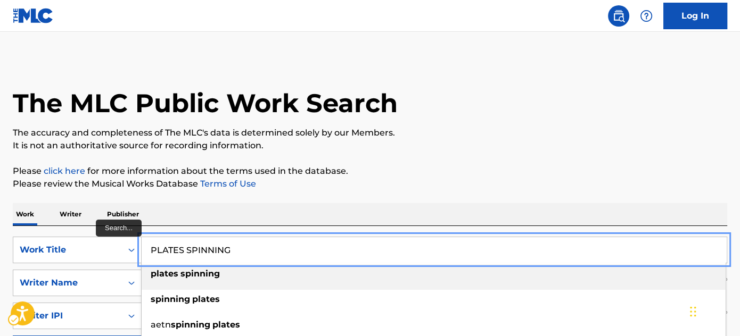
click at [213, 246] on input "PLATES SPINNING" at bounding box center [434, 250] width 585 height 26
paste input "[PERSON_NAME]"
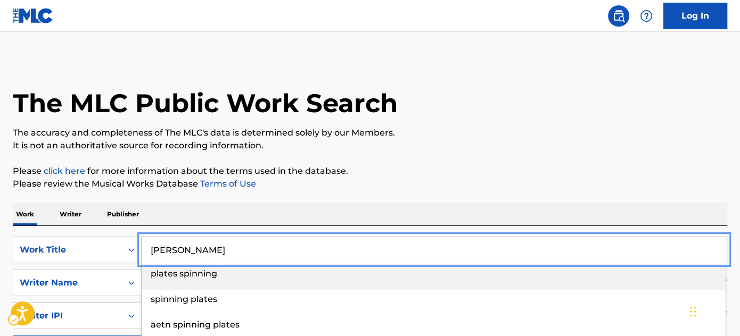
type input "[PERSON_NAME]"
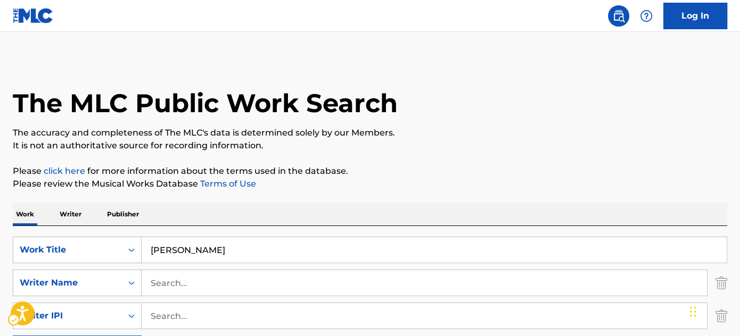
click at [485, 146] on p "It is not an authoritative source for recording information." at bounding box center [370, 145] width 714 height 13
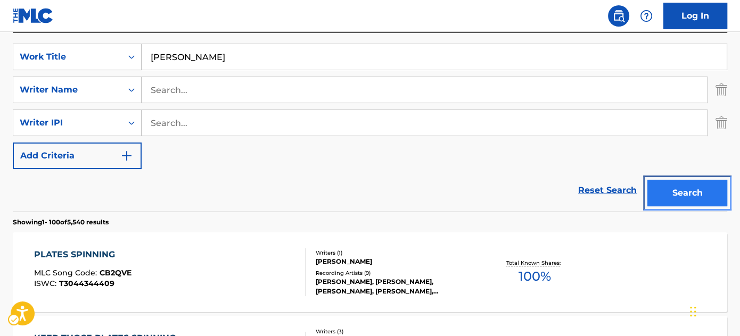
click at [664, 201] on button "Search" at bounding box center [687, 193] width 80 height 27
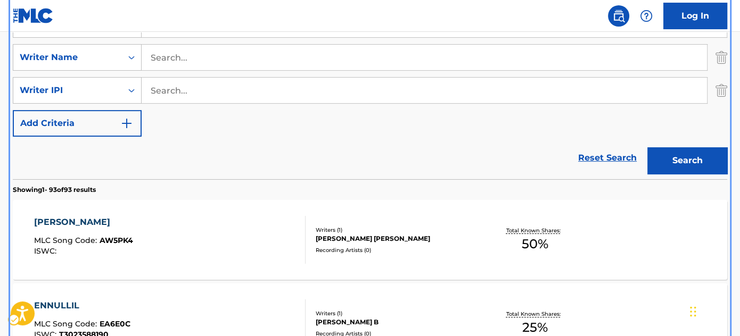
scroll to position [250, 0]
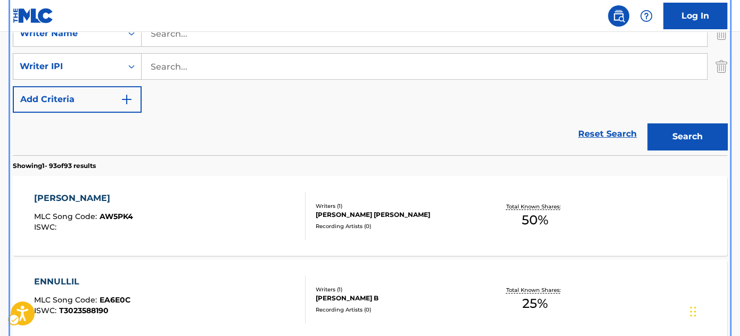
click at [227, 155] on section "Showing 1 - 93 of 93 results" at bounding box center [370, 162] width 714 height 15
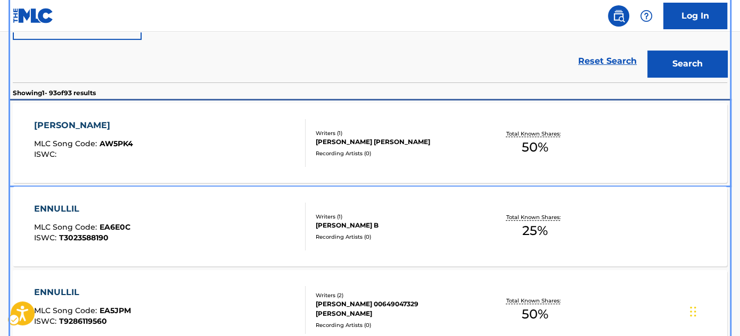
click at [87, 125] on div "[PERSON_NAME]" at bounding box center [83, 125] width 99 height 13
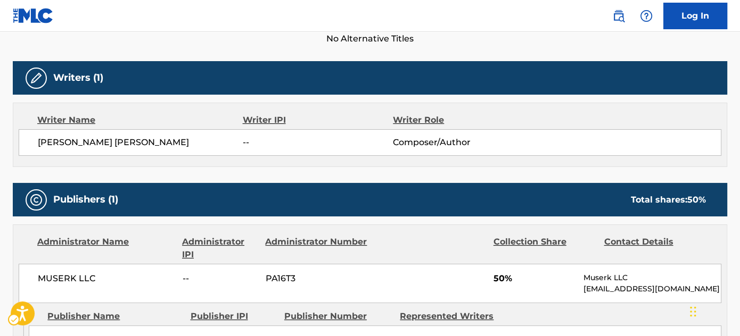
scroll to position [290, 0]
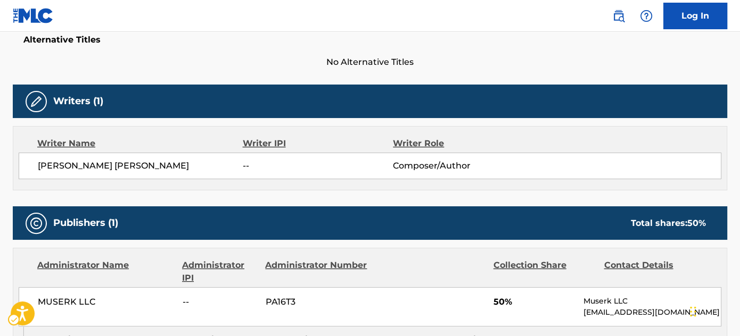
click at [97, 110] on div "Writers (1)" at bounding box center [370, 102] width 714 height 34
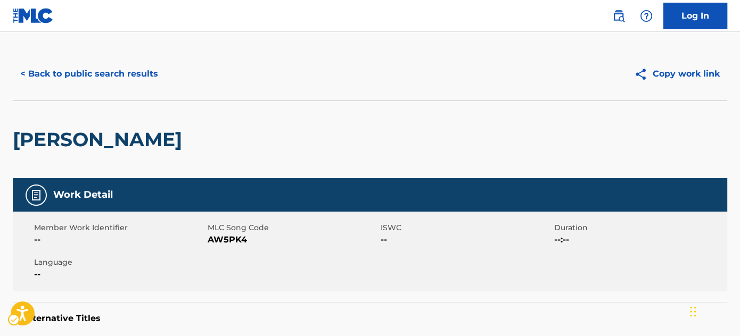
scroll to position [0, 0]
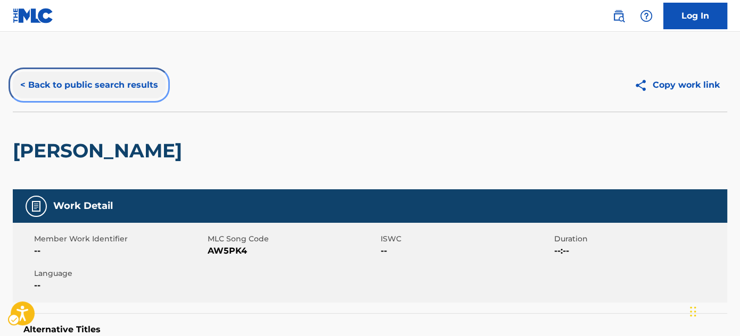
click at [78, 72] on div "< Back to public search results" at bounding box center [191, 85] width 357 height 27
click at [79, 75] on button "< Back to public search results" at bounding box center [89, 85] width 153 height 27
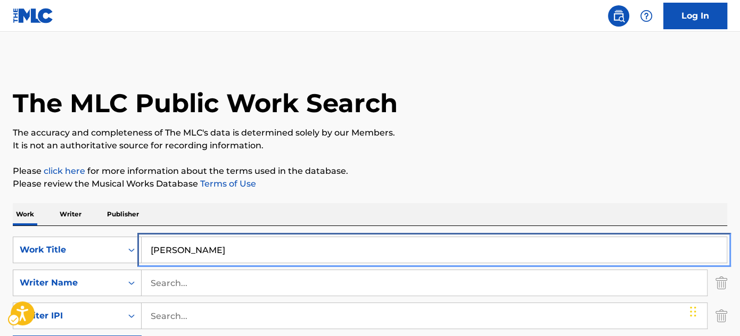
click at [246, 252] on input "[PERSON_NAME]" at bounding box center [434, 250] width 585 height 26
paste input "Search..."
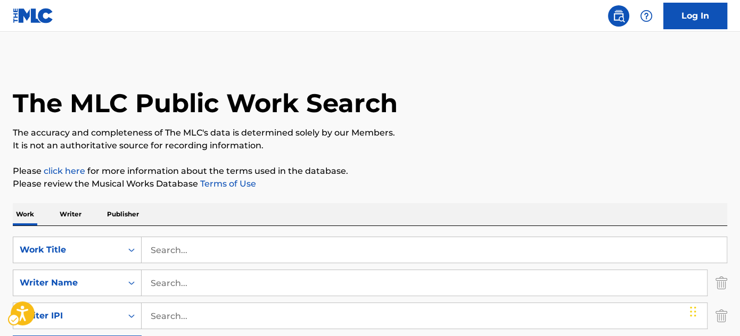
click at [456, 174] on p "Please click here for more information about the terms used in the database." at bounding box center [370, 171] width 714 height 13
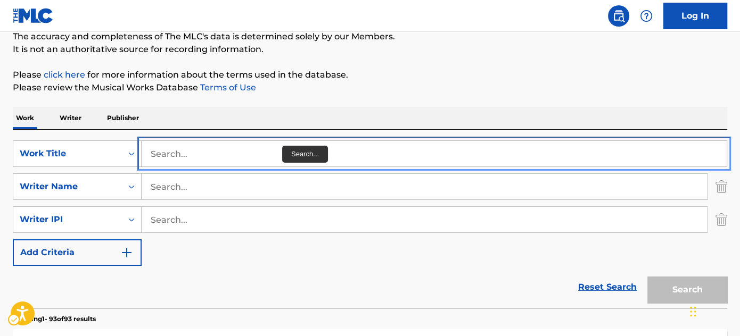
click at [260, 154] on input "Search..." at bounding box center [434, 154] width 585 height 26
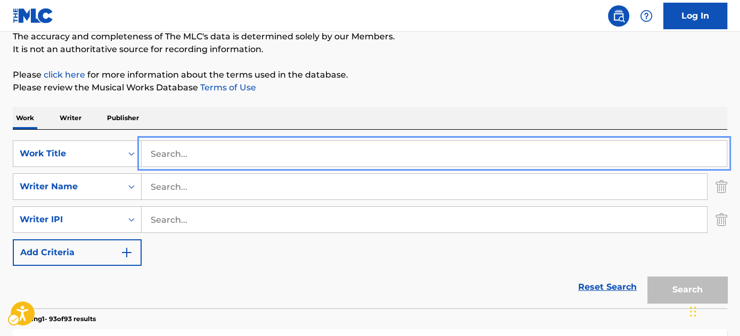
paste input "DIVYAKARUNYATHIN KOODASHAYE"
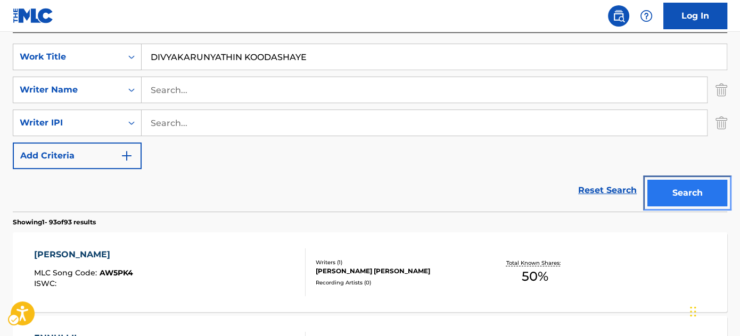
click at [678, 191] on button "Search" at bounding box center [687, 193] width 80 height 27
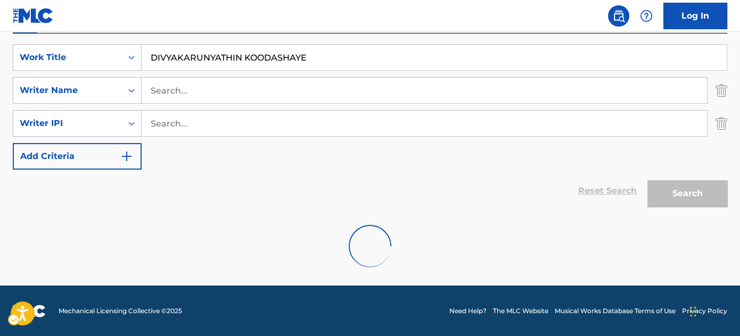
scroll to position [158, 0]
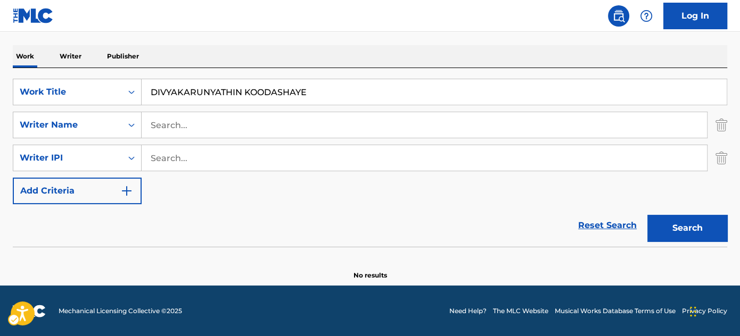
drag, startPoint x: 305, startPoint y: 232, endPoint x: 422, endPoint y: 15, distance: 246.0
click at [305, 232] on div "Reset Search Search" at bounding box center [370, 225] width 714 height 43
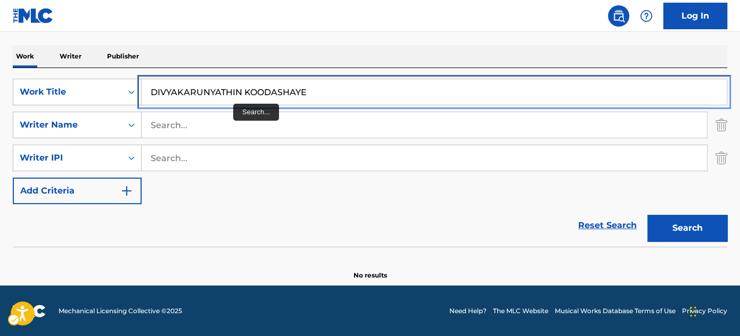
click at [234, 89] on input "DIVYAKARUNYATHIN KOODASHAYE" at bounding box center [434, 92] width 585 height 26
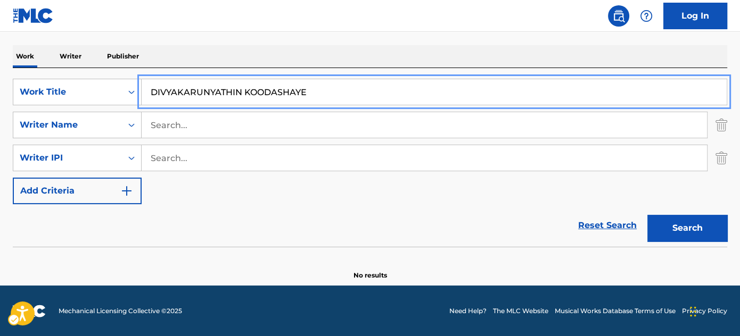
paste input "ESLIGA A TELEVISao"
type input "DESLIGA A TELEVISao"
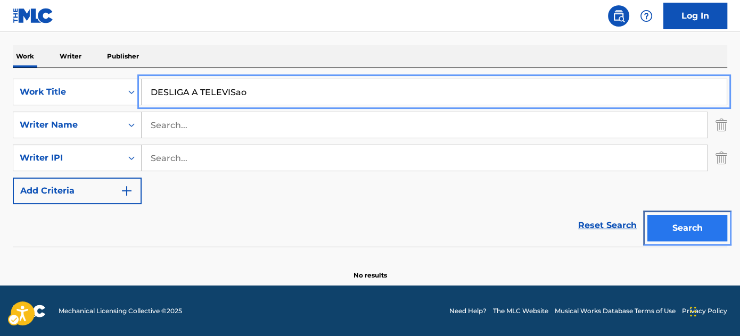
click at [669, 221] on button "Search" at bounding box center [687, 228] width 80 height 27
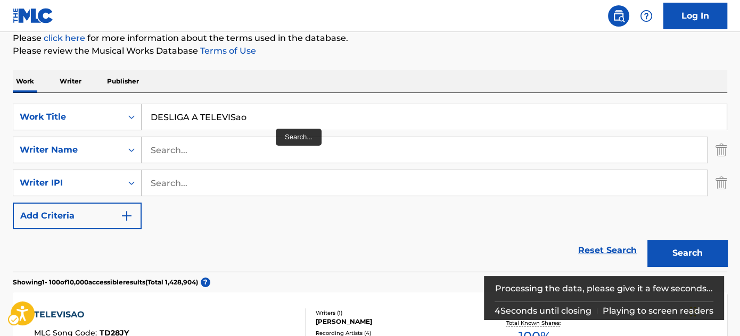
scroll to position [110, 0]
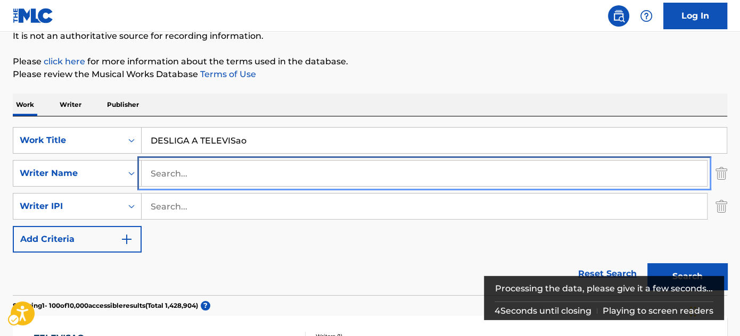
click at [254, 167] on input "Search..." at bounding box center [424, 174] width 565 height 26
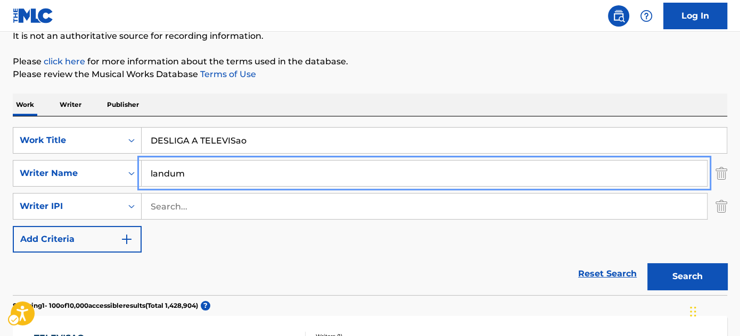
type input "landum"
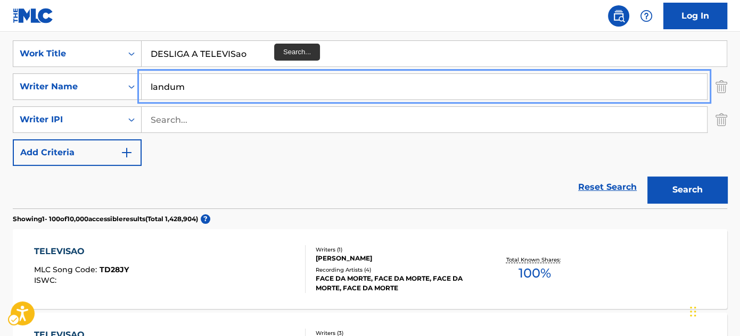
scroll to position [207, 0]
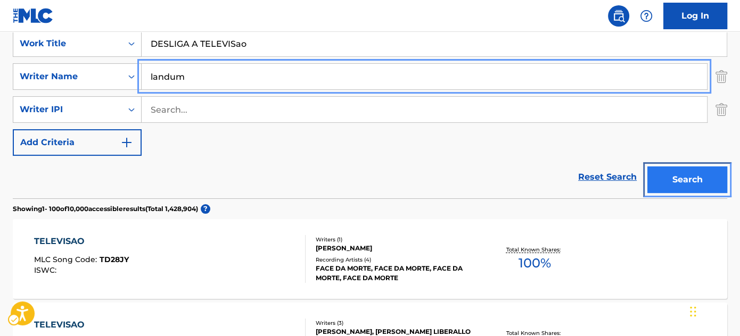
click at [690, 181] on button "Search" at bounding box center [687, 180] width 80 height 27
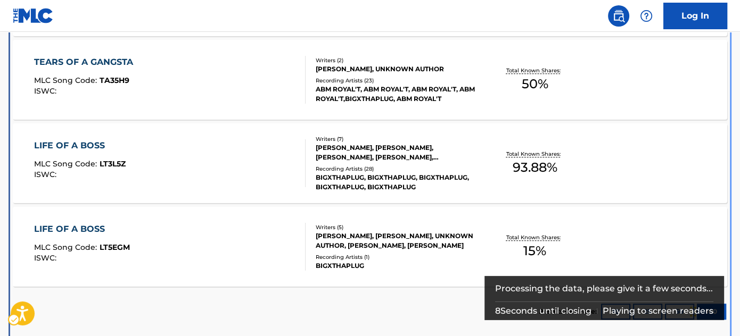
scroll to position [555, 0]
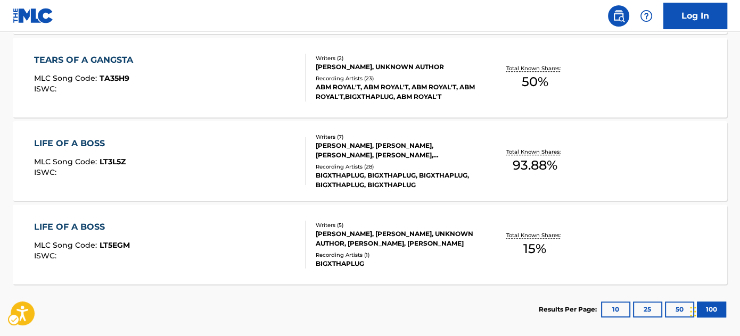
click at [241, 25] on nav "| Redirects to homepage Public Search Log In" at bounding box center [370, 16] width 740 height 32
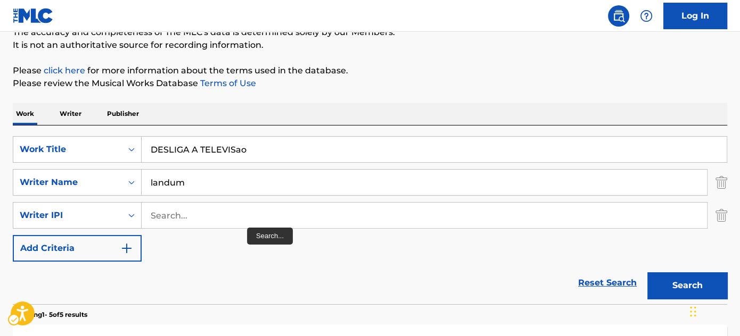
scroll to position [0, 0]
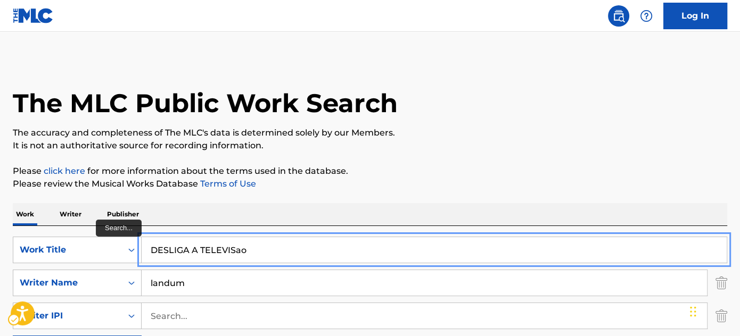
click at [244, 245] on input "DESLIGA A TELEVISao" at bounding box center [434, 250] width 585 height 26
paste input "RAINHA DO TIK TOK"
type input "RAINHA DO TIK TOK"
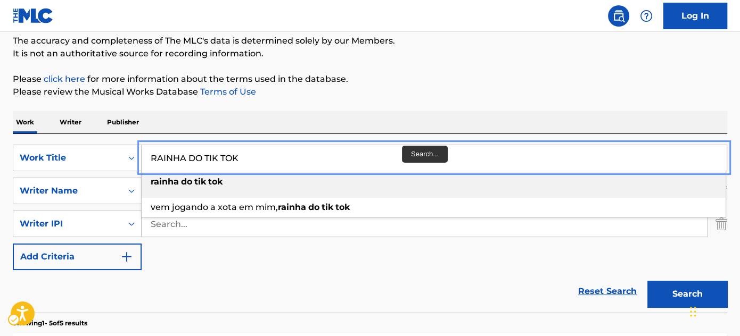
scroll to position [96, 0]
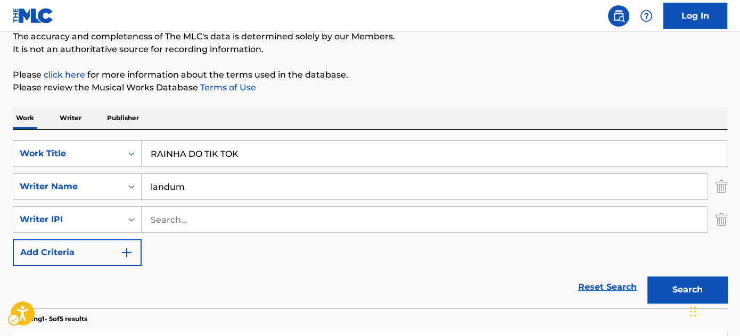
click at [466, 70] on p "Please click here | New Window for more information about the terms used in the…" at bounding box center [370, 75] width 714 height 13
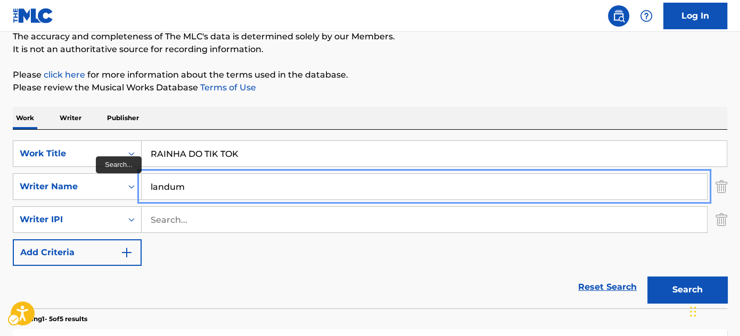
click at [418, 188] on input "landum" at bounding box center [424, 187] width 565 height 26
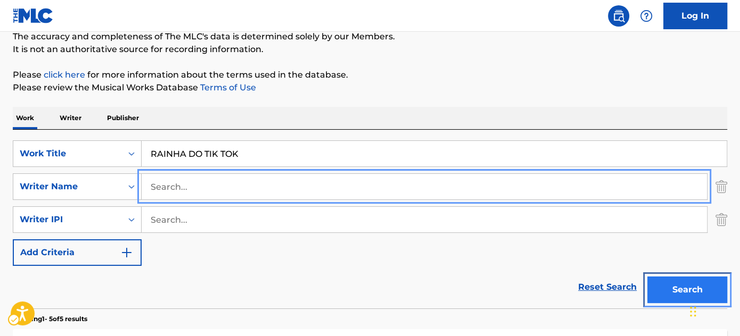
click at [679, 283] on button "Search" at bounding box center [687, 290] width 80 height 27
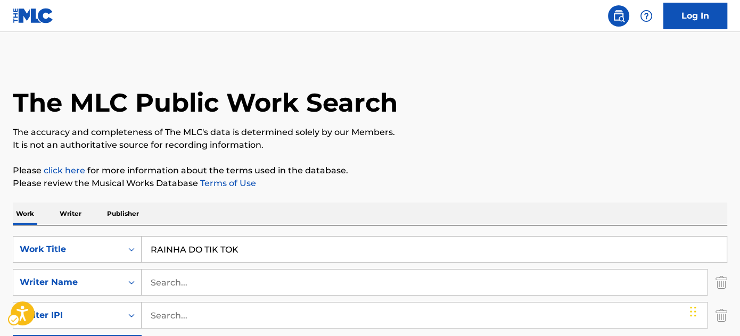
scroll to position [0, 0]
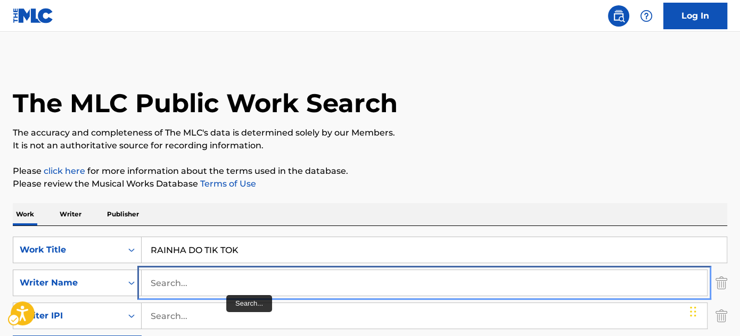
click at [221, 291] on input "Search..." at bounding box center [424, 283] width 565 height 26
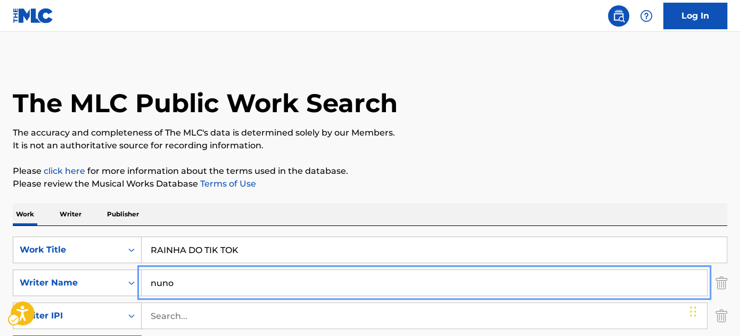
type input "nuno"
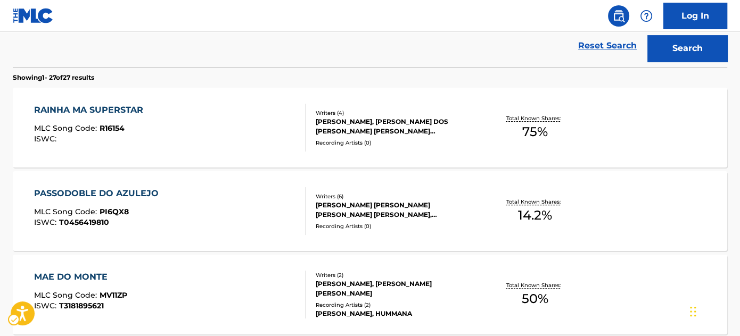
scroll to position [339, 0]
drag, startPoint x: 175, startPoint y: 54, endPoint x: 240, endPoint y: 11, distance: 77.9
click at [175, 54] on div "Reset Search Search" at bounding box center [370, 45] width 714 height 43
